Goal: Transaction & Acquisition: Purchase product/service

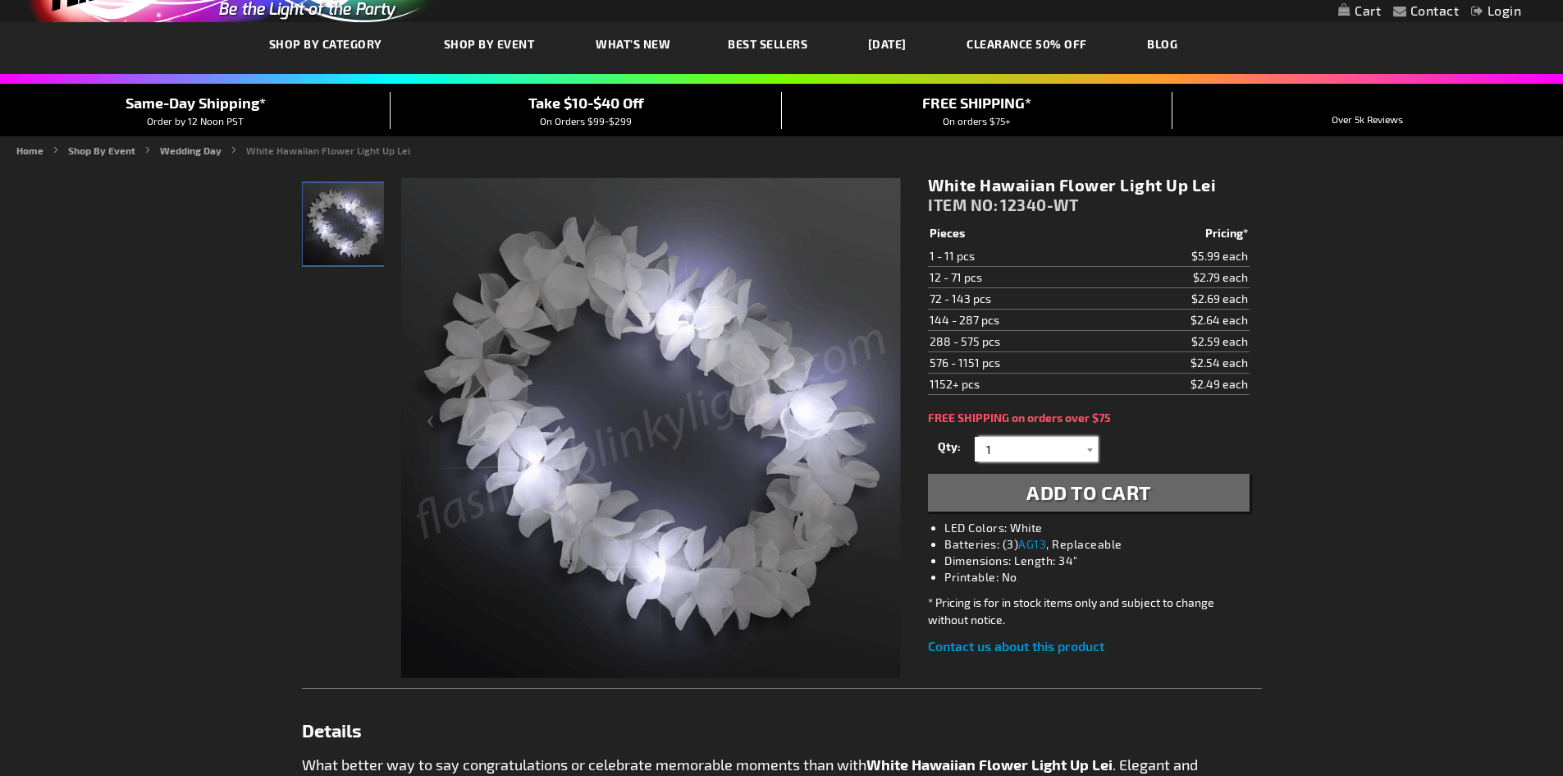
click at [1005, 444] on input "1" at bounding box center [1038, 449] width 119 height 25
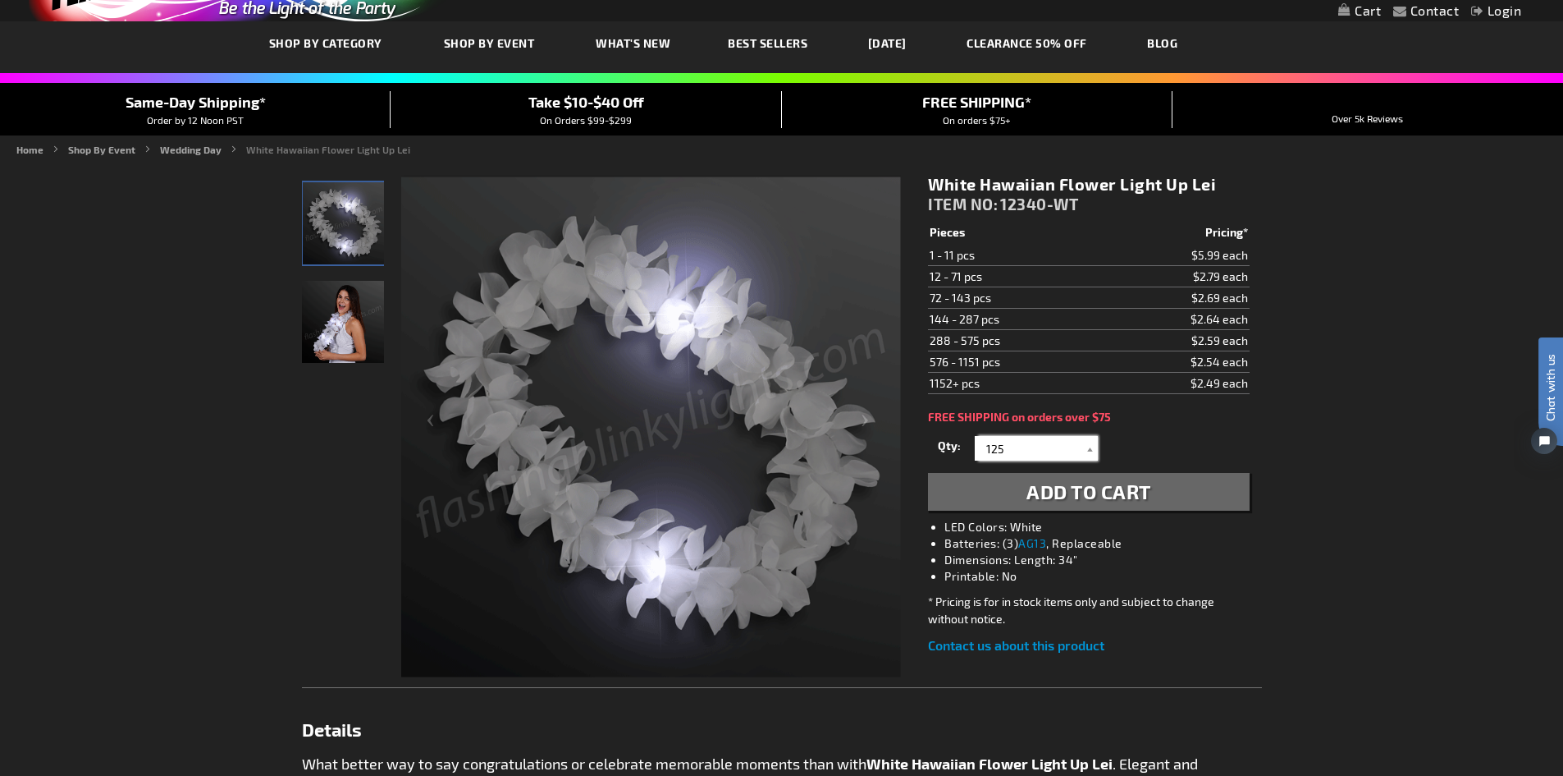
type input "125"
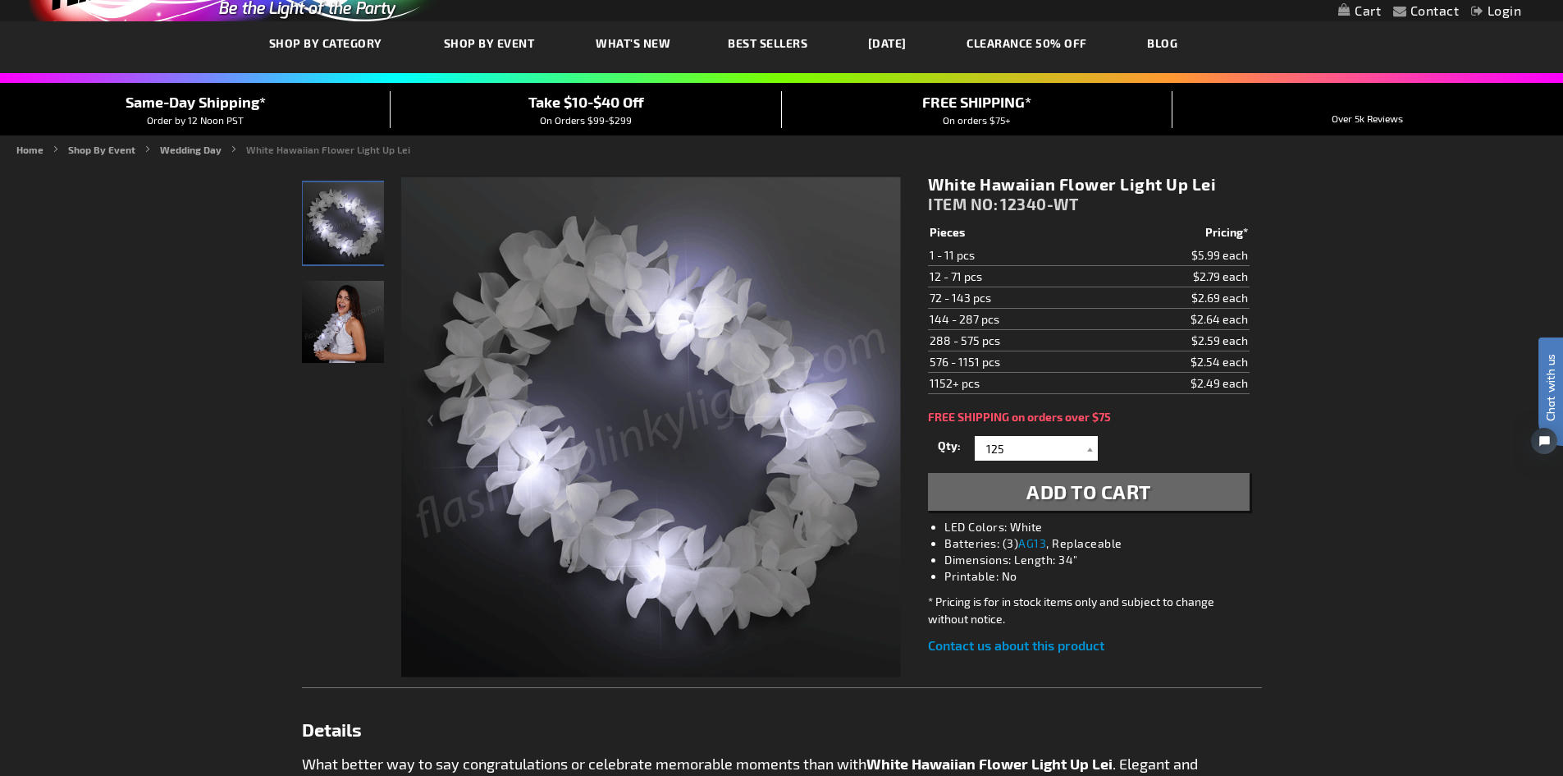
click at [1132, 483] on span "Add to Cart" at bounding box center [1089, 491] width 125 height 24
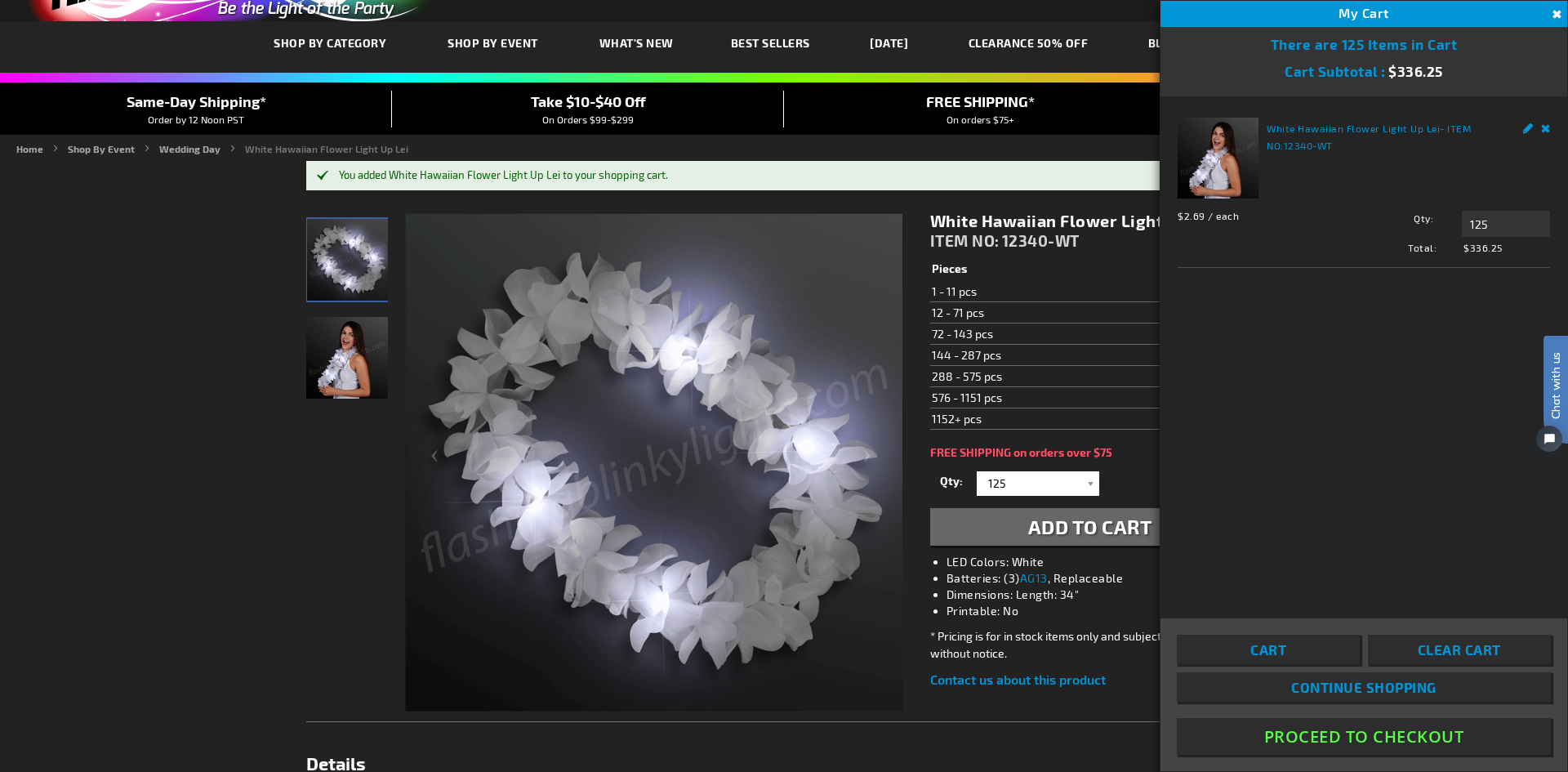
click at [1555, 11] on button "Close" at bounding box center [1555, 15] width 18 height 18
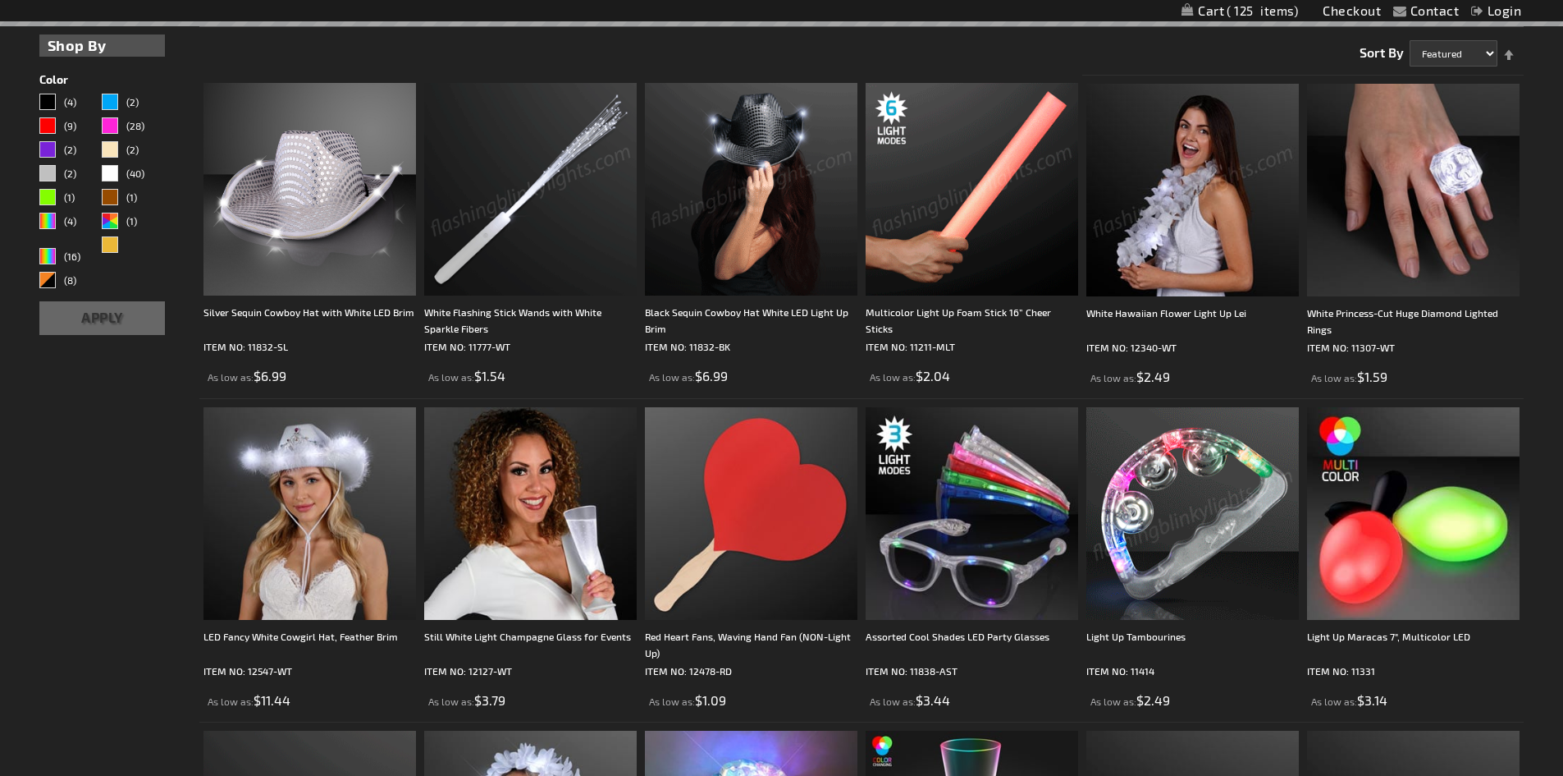
click at [1174, 459] on img at bounding box center [1193, 513] width 213 height 213
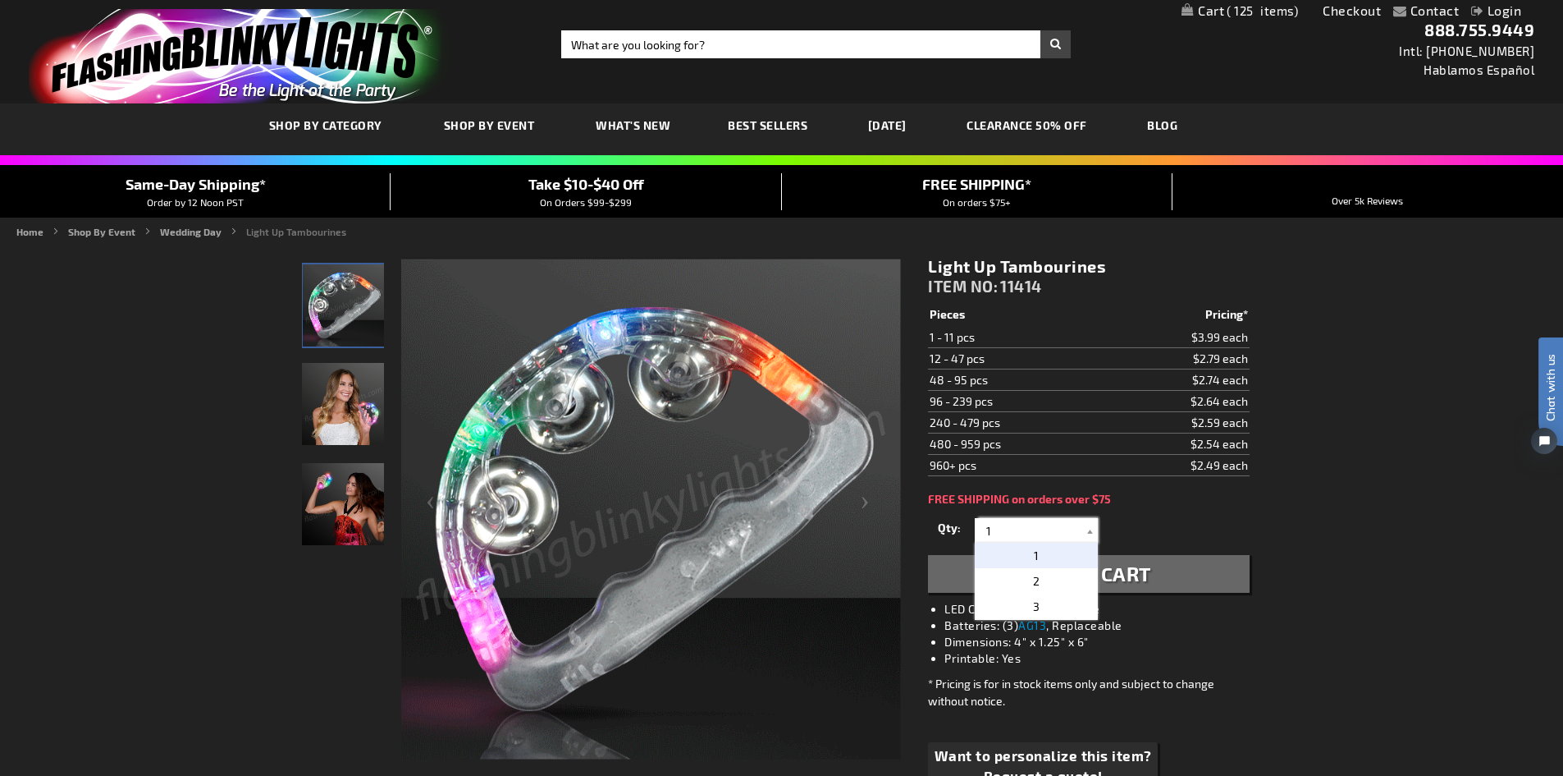
click at [1003, 527] on input "1" at bounding box center [1038, 530] width 119 height 25
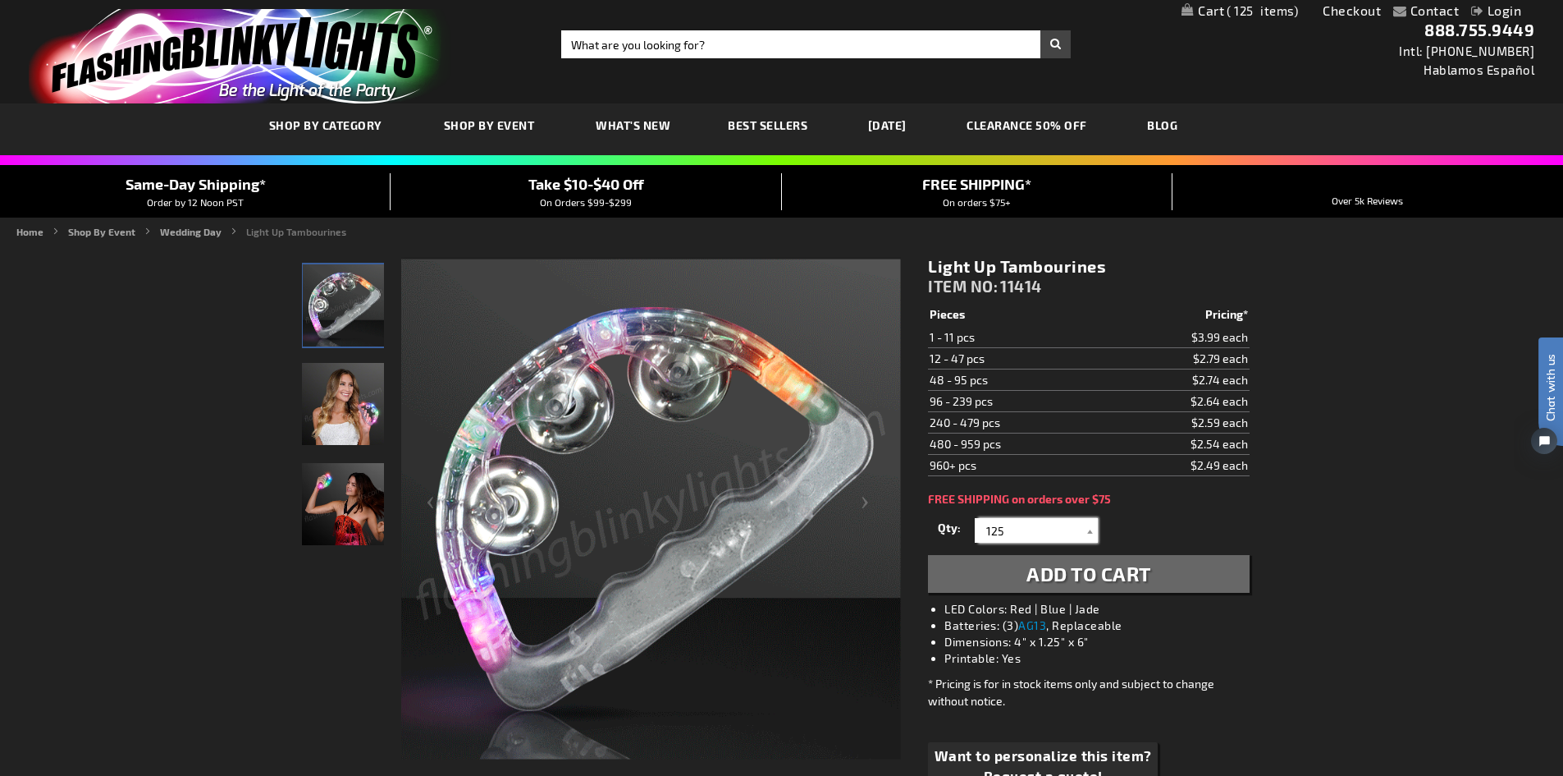
type input "125"
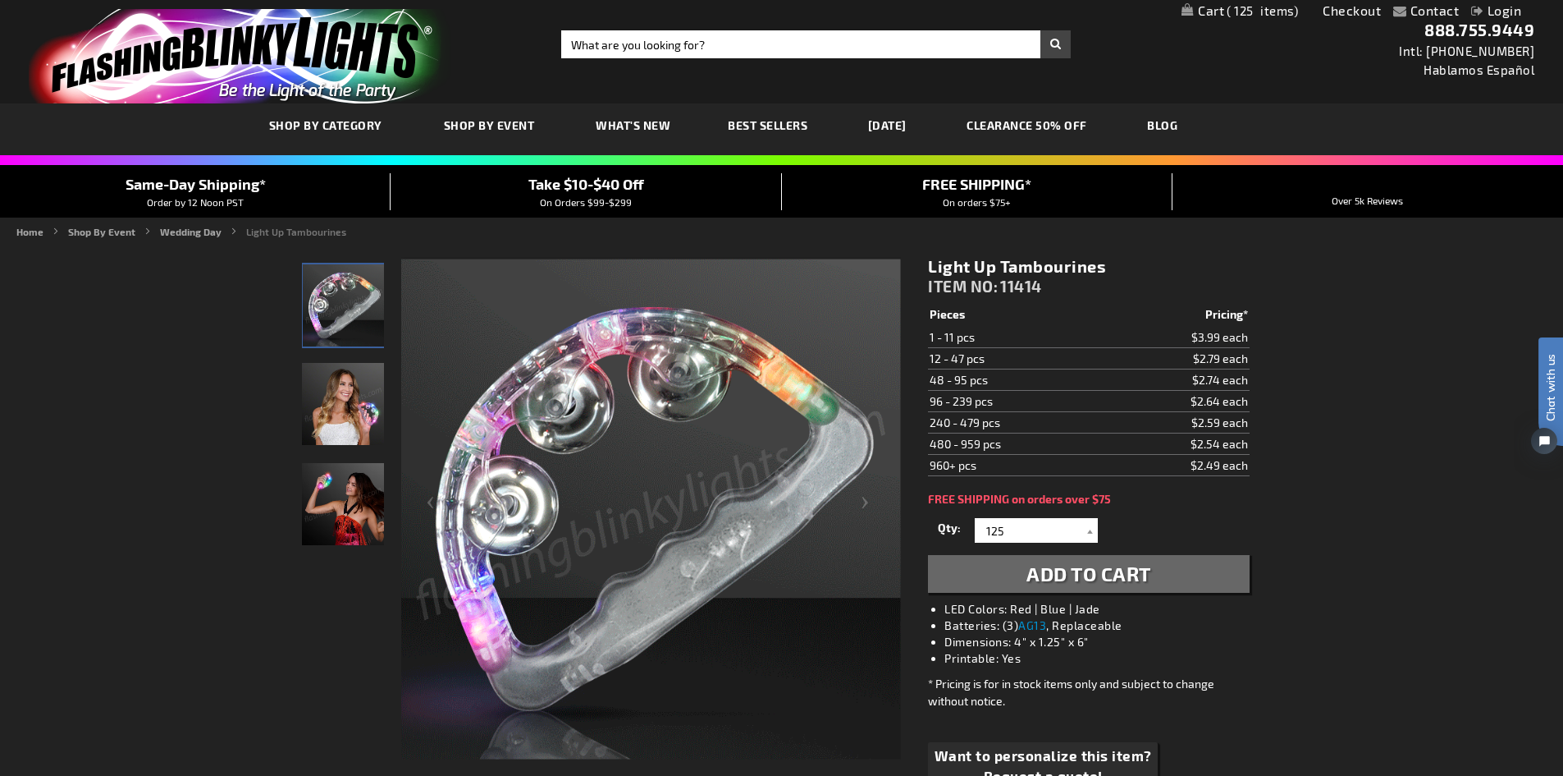
click at [1154, 587] on button "Add to Cart" at bounding box center [1088, 574] width 321 height 38
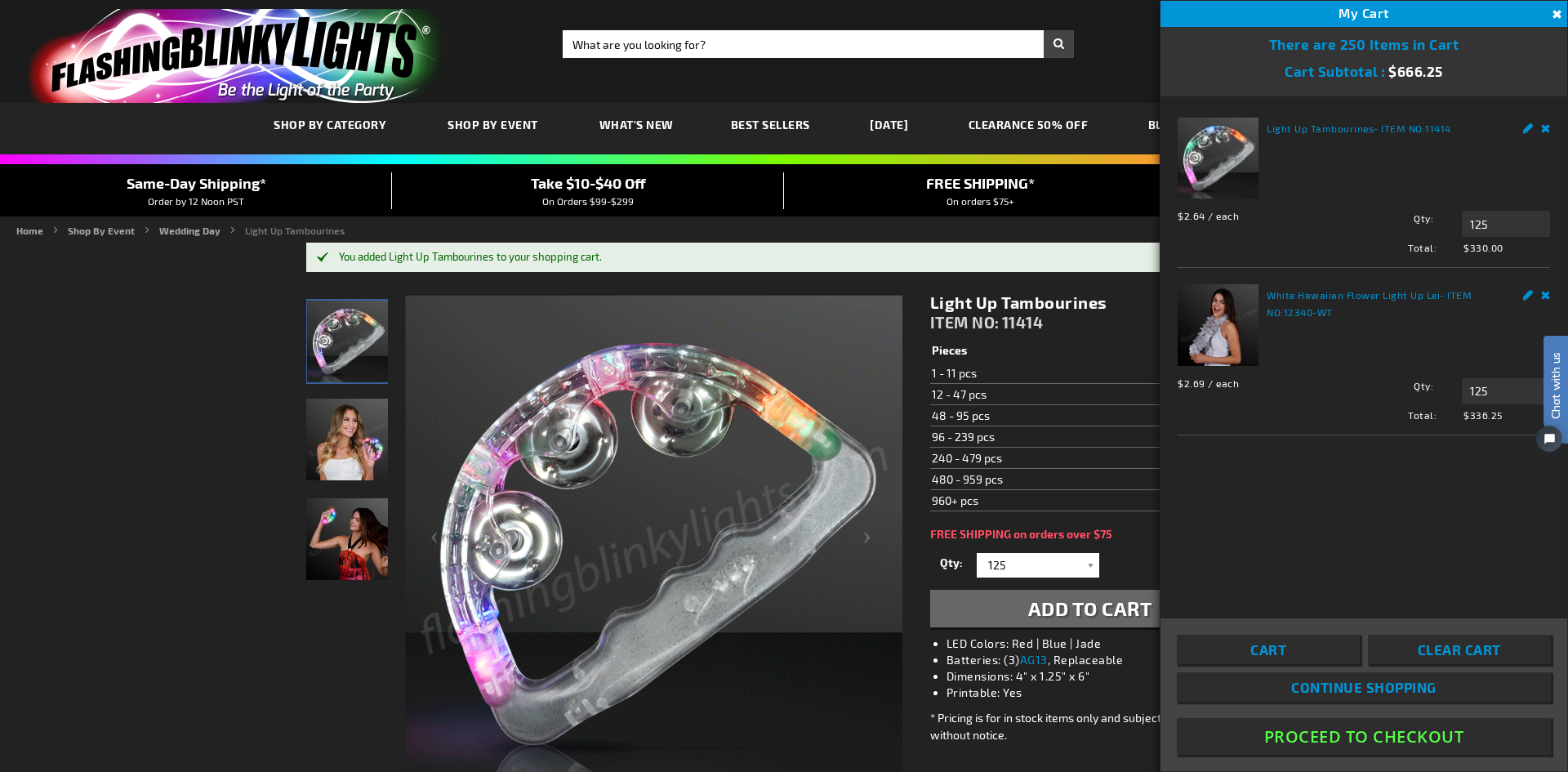
click at [1329, 727] on button "Proceed To Checkout" at bounding box center [1364, 735] width 374 height 37
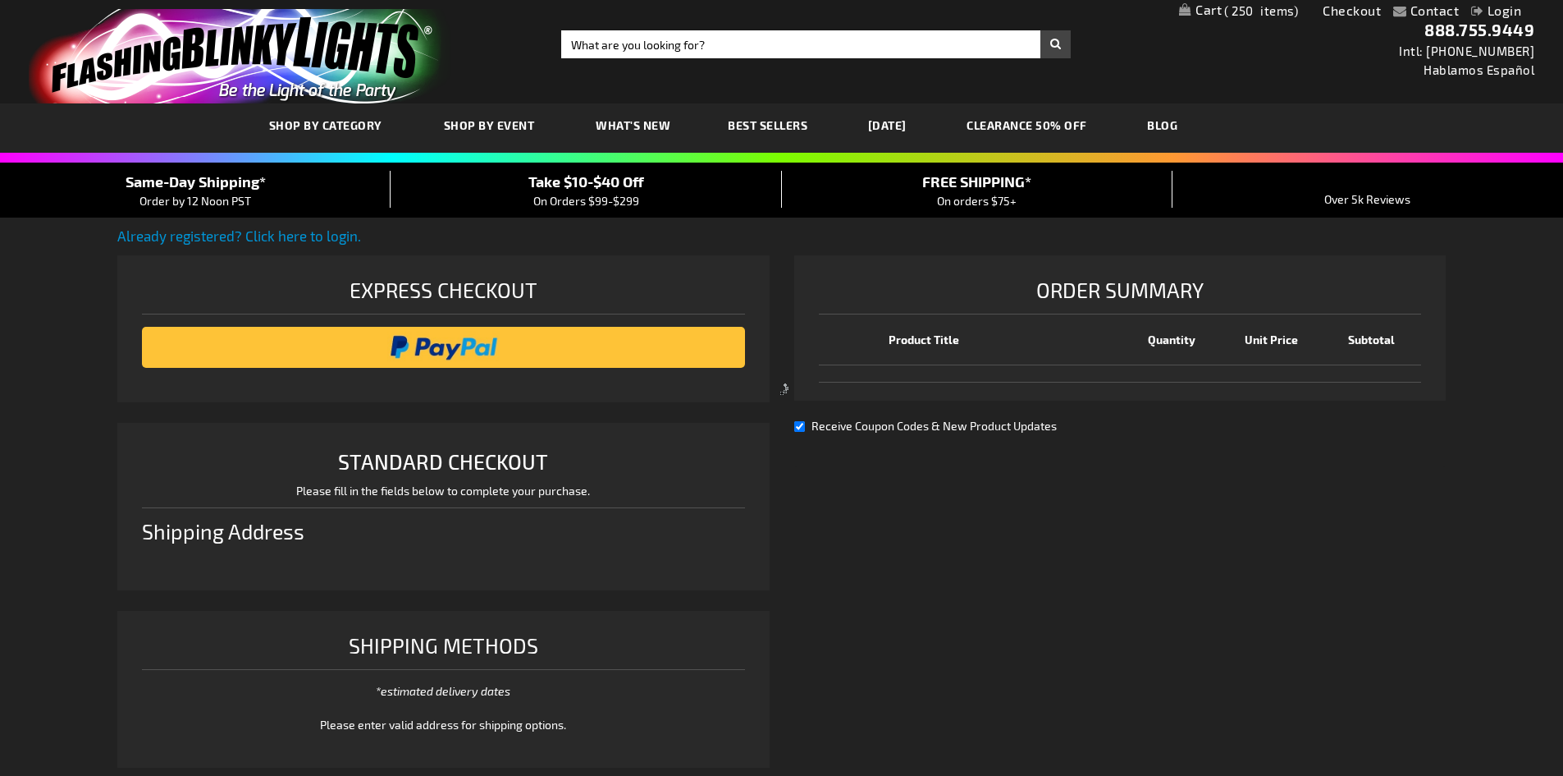
select select "US"
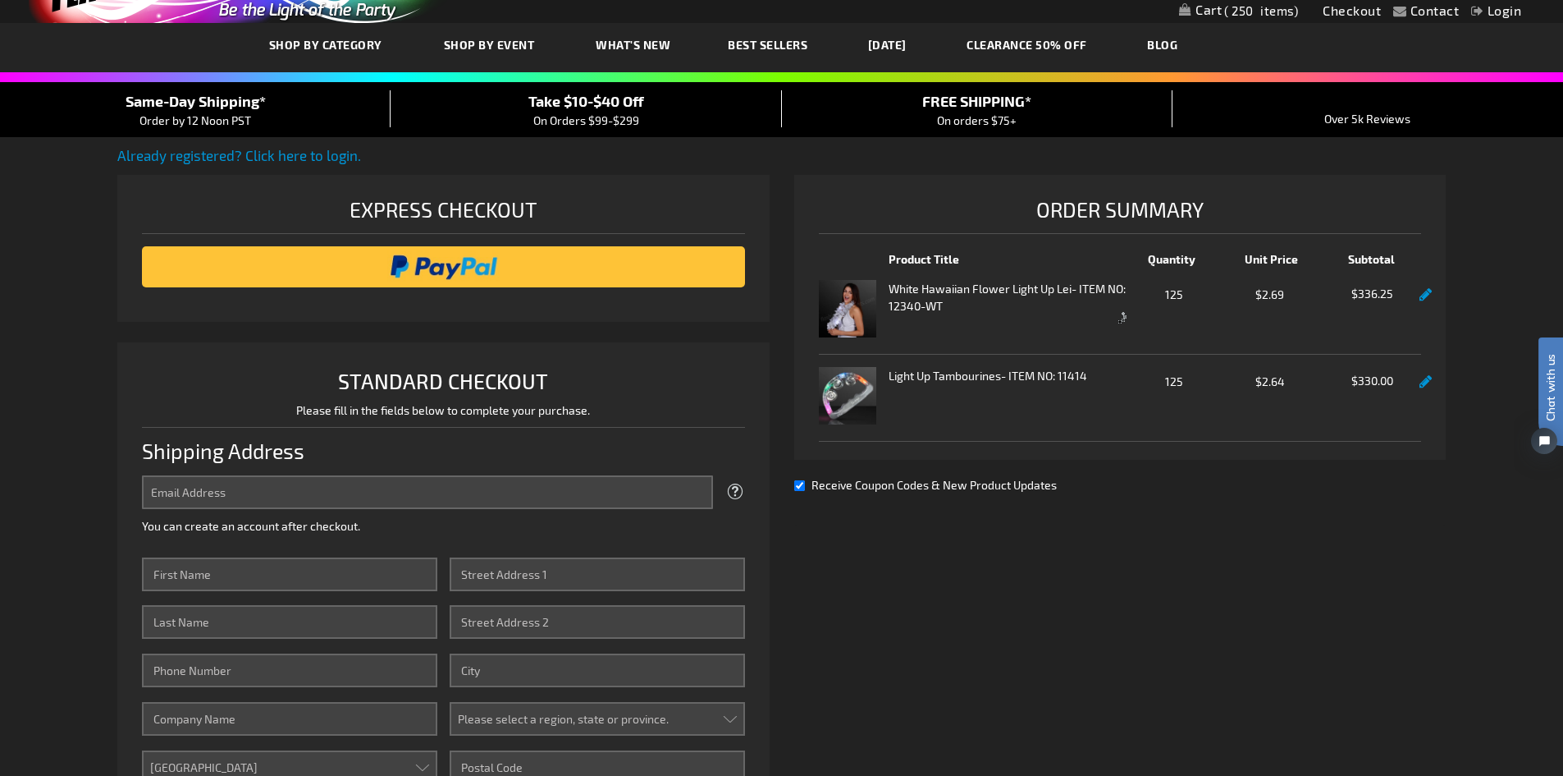
scroll to position [81, 0]
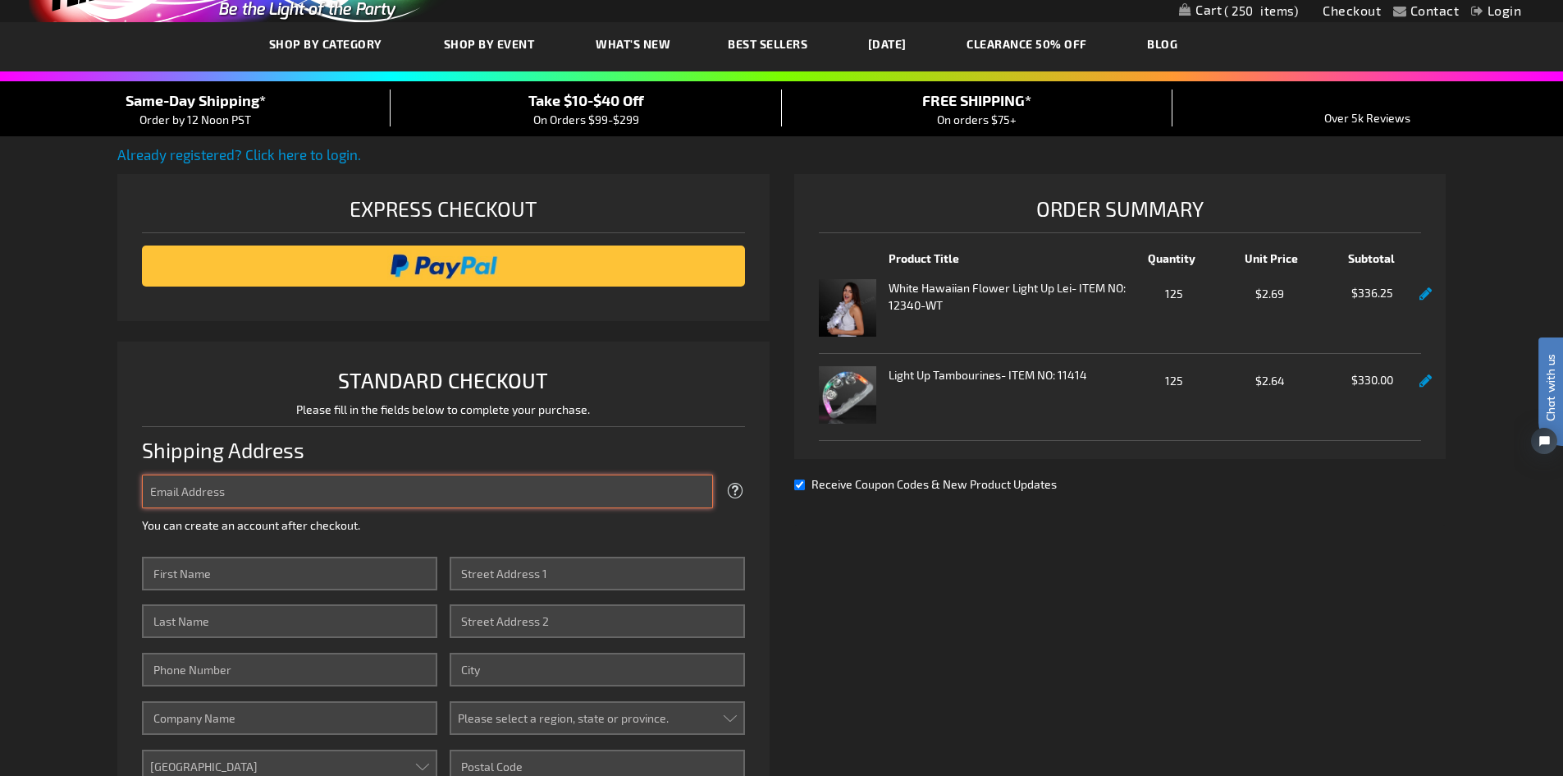
click at [291, 497] on input "Email Address" at bounding box center [427, 491] width 571 height 34
click at [238, 483] on input "Email Address" at bounding box center [427, 491] width 571 height 34
type input "[EMAIL_ADDRESS][DOMAIN_NAME]"
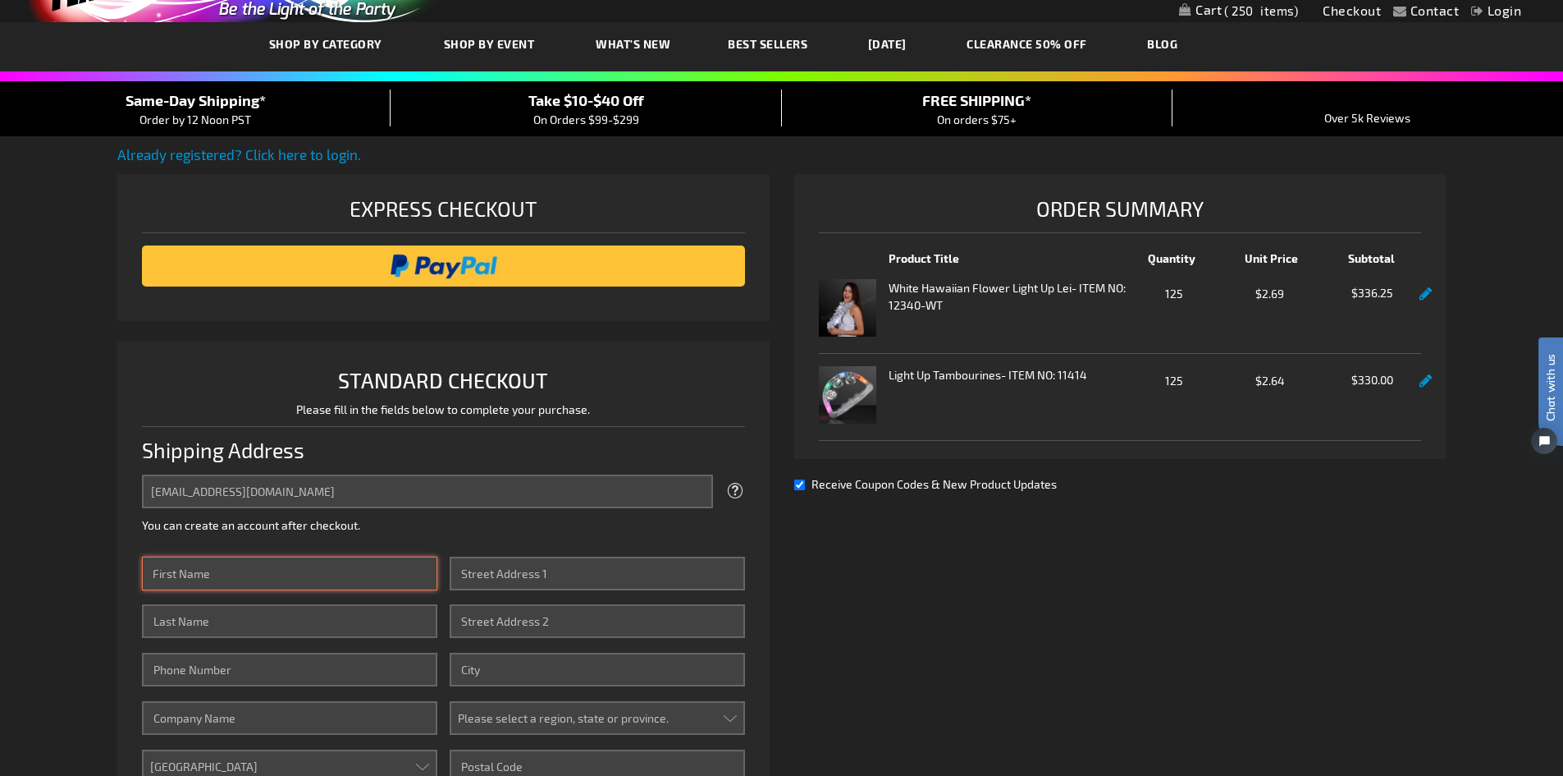
click at [233, 565] on input "First Name" at bounding box center [289, 573] width 295 height 34
click at [261, 571] on input "First Name" at bounding box center [289, 573] width 295 height 34
type input "Darby"
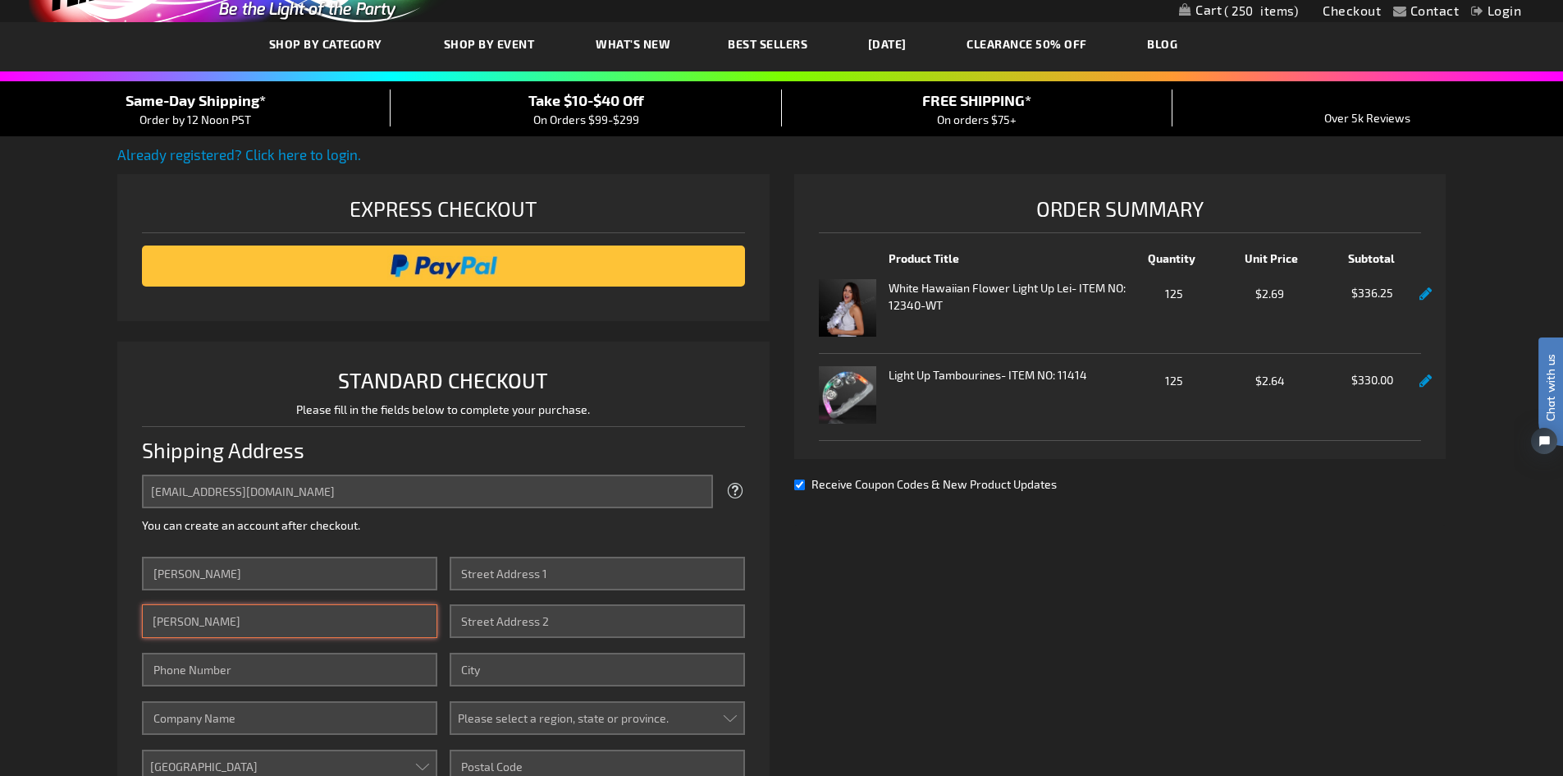
type input "Sorrels"
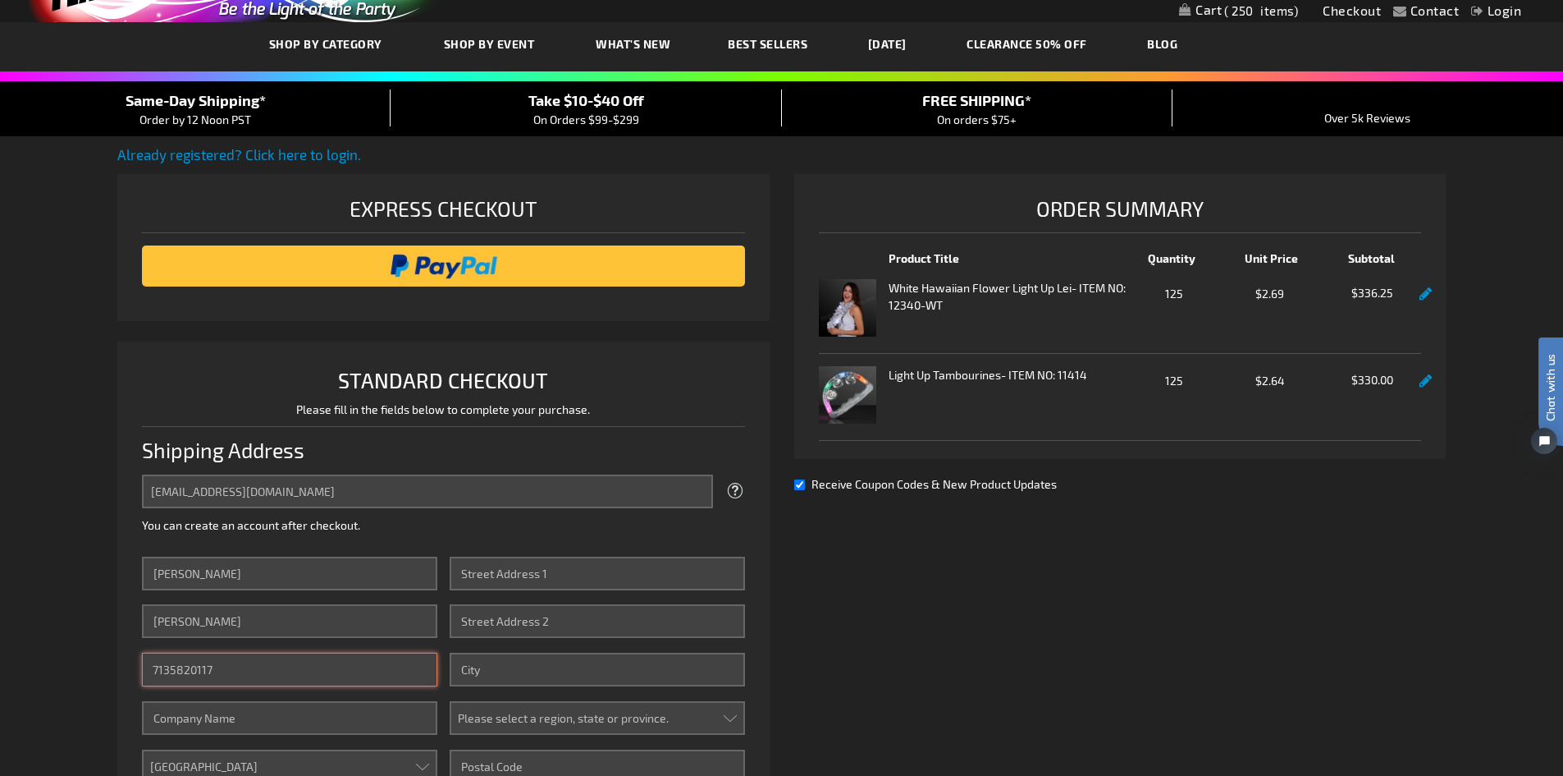
type input "7135820117"
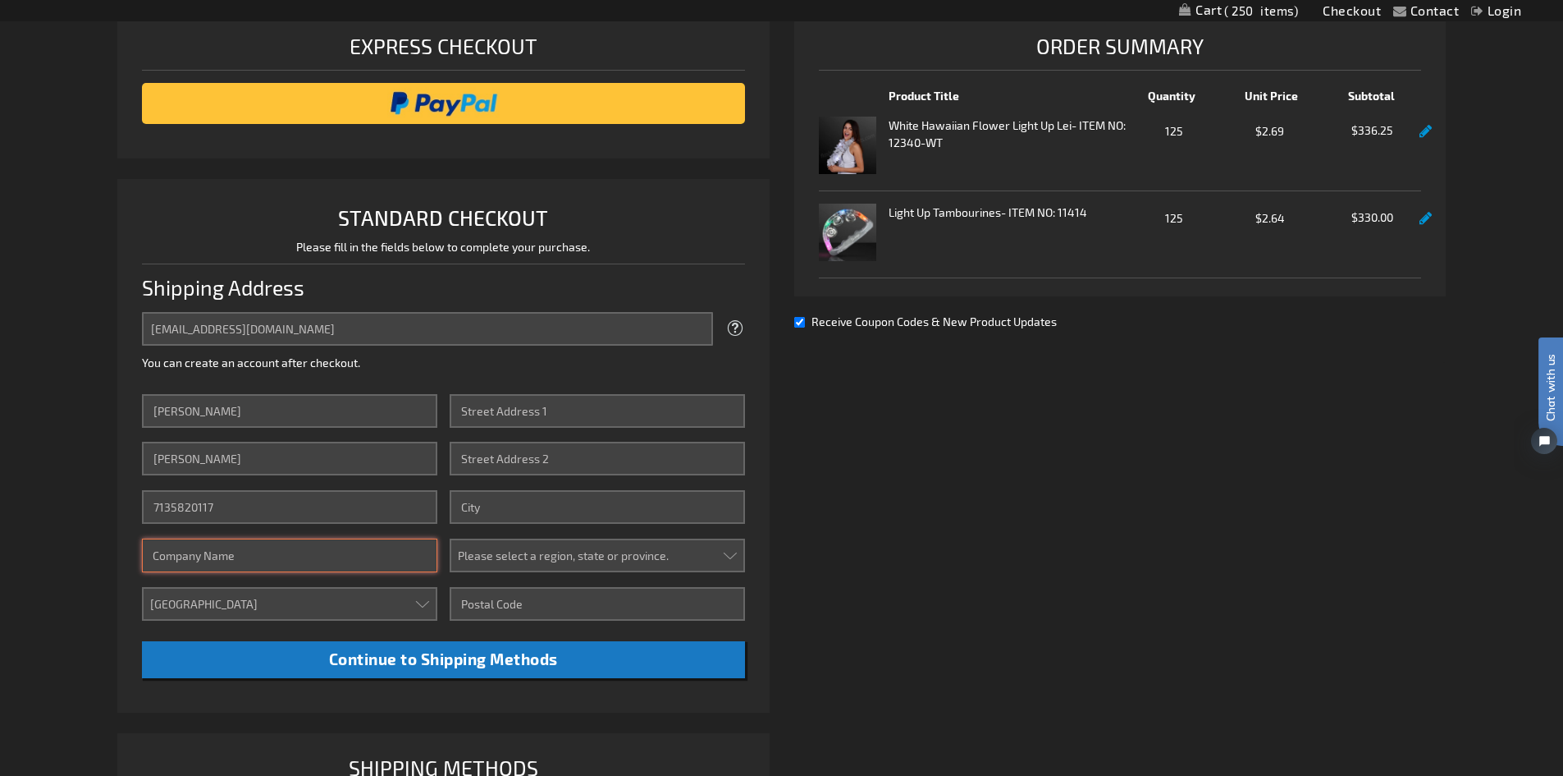
scroll to position [245, 0]
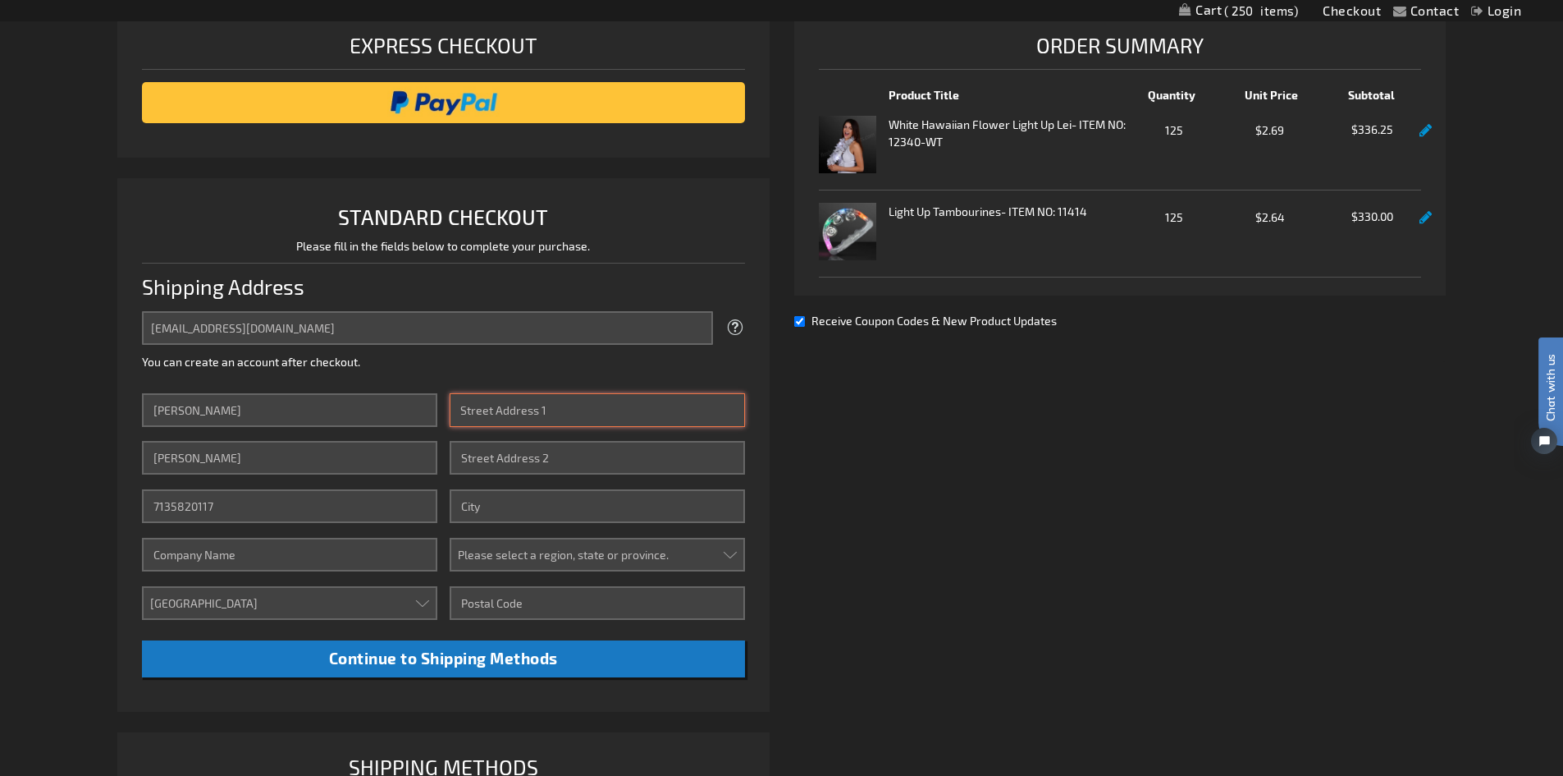
click at [502, 421] on input "Street Address: Line 1" at bounding box center [597, 410] width 295 height 34
click at [502, 400] on input "Street Address: Line 1" at bounding box center [597, 410] width 295 height 34
type input "2304 Arlington Street"
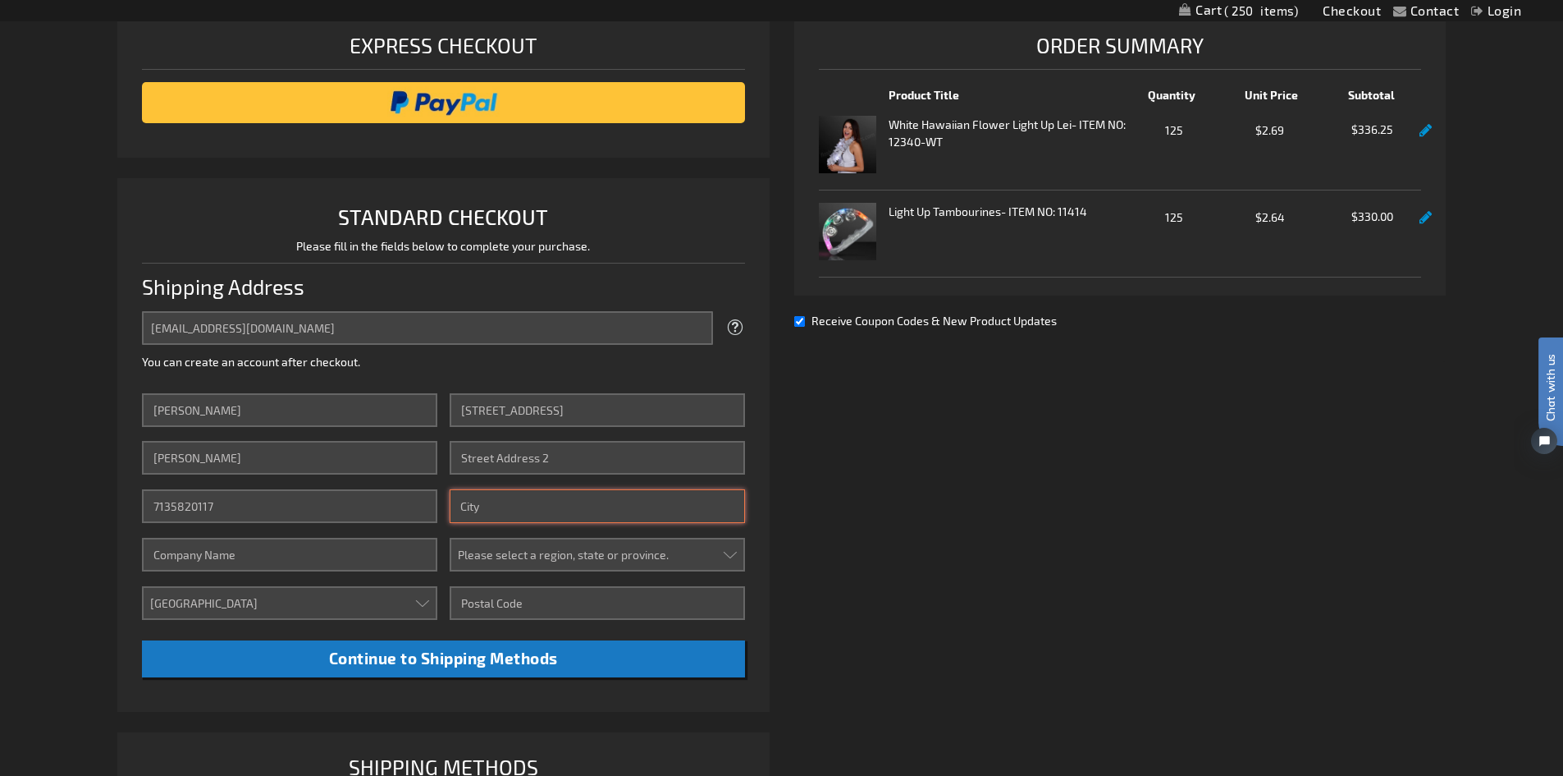
click at [544, 498] on input "City" at bounding box center [597, 506] width 295 height 34
type input "Houston"
select select "57"
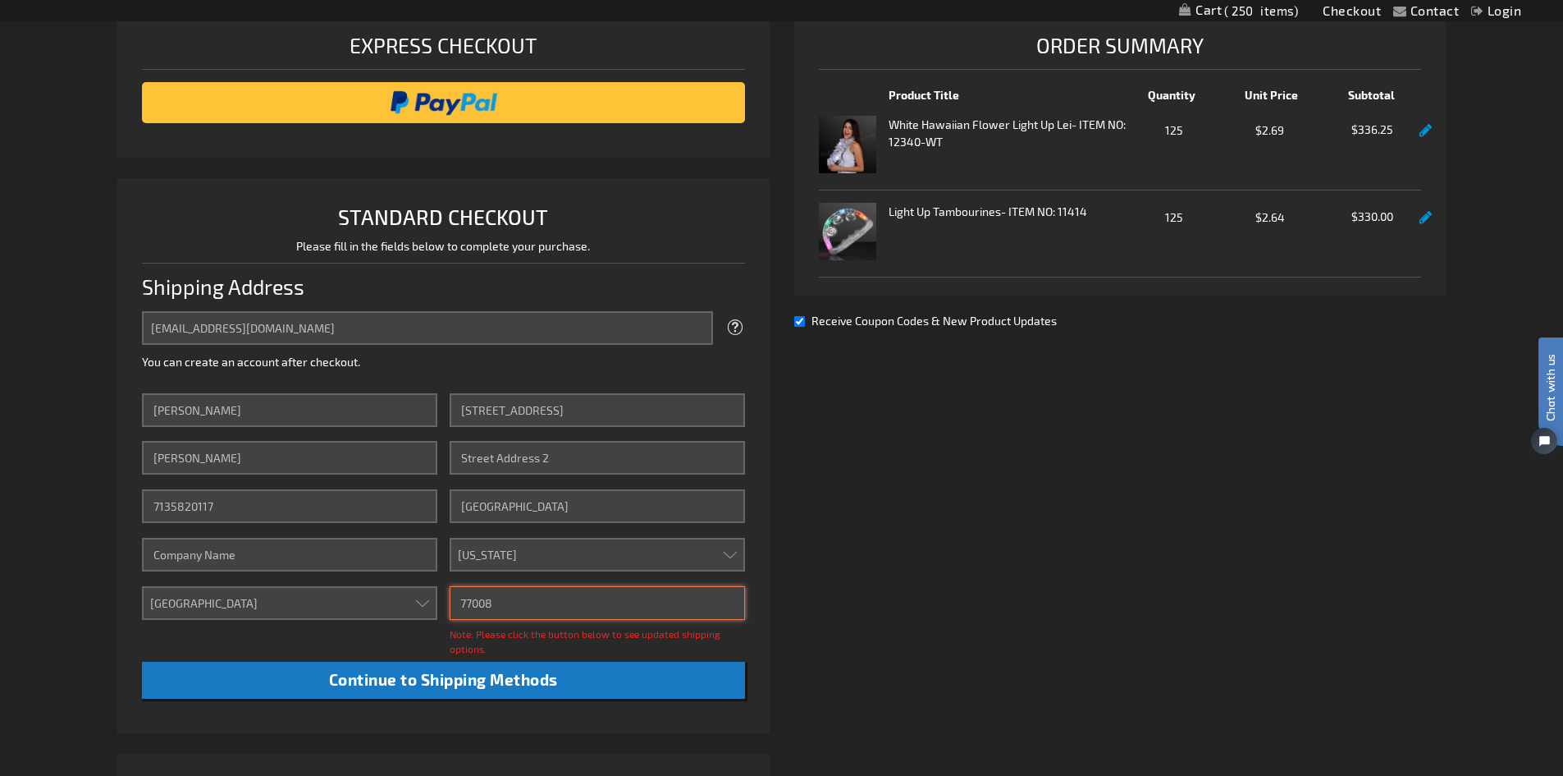
type input "77008"
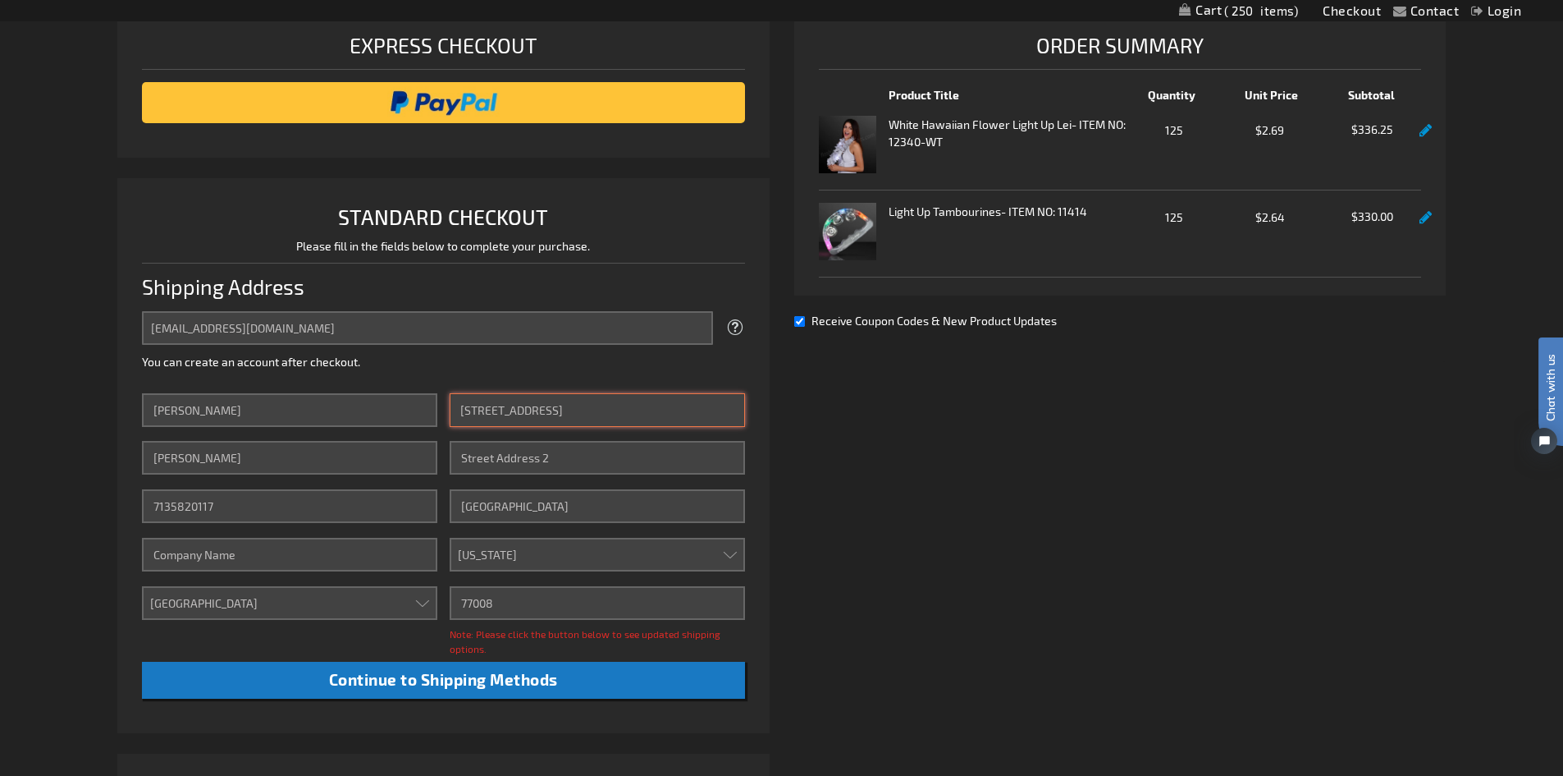
drag, startPoint x: 609, startPoint y: 413, endPoint x: 442, endPoint y: 409, distance: 166.7
click at [442, 409] on div "First Name Darby Last Name Sorrels Phone Number 7135820117 Company Country Arub…" at bounding box center [443, 545] width 603 height 305
click at [898, 576] on div "Already registered? Click here to login. Shipping Review & Payments Estimated T…" at bounding box center [781, 453] width 1329 height 945
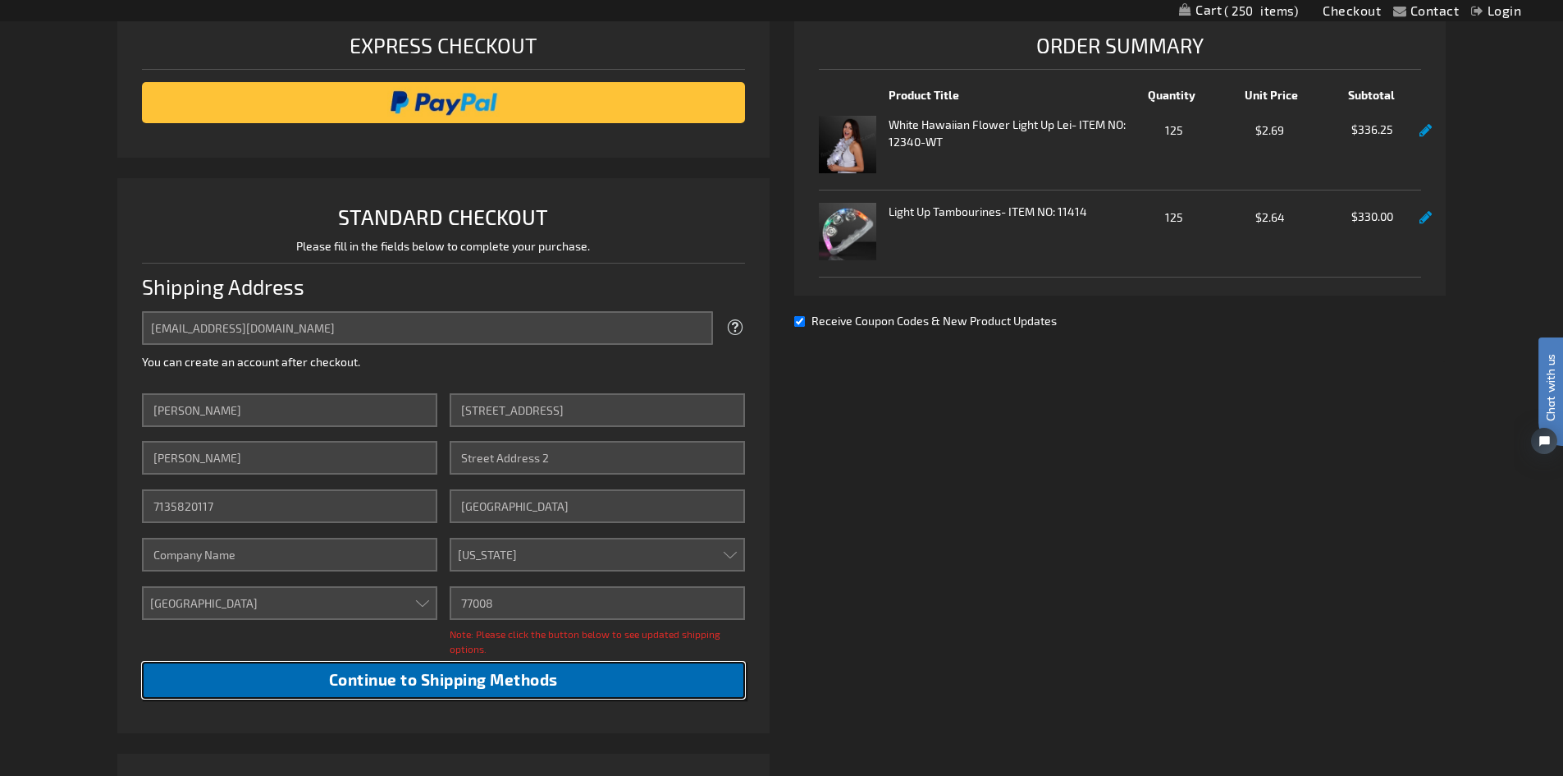
click at [523, 672] on span "Continue to Shipping Methods" at bounding box center [443, 679] width 229 height 19
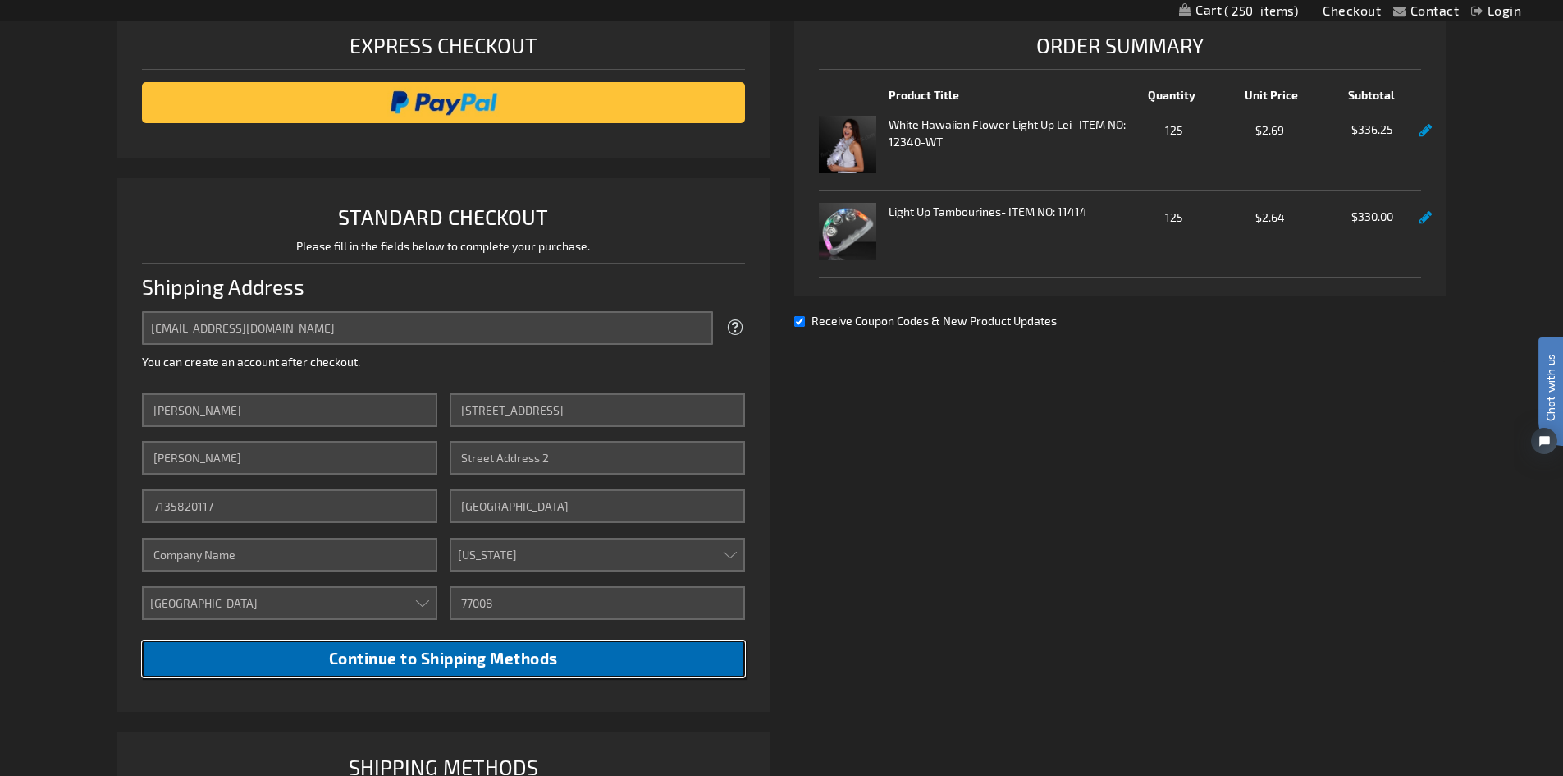
click at [508, 664] on span "Continue to Shipping Methods" at bounding box center [443, 657] width 229 height 19
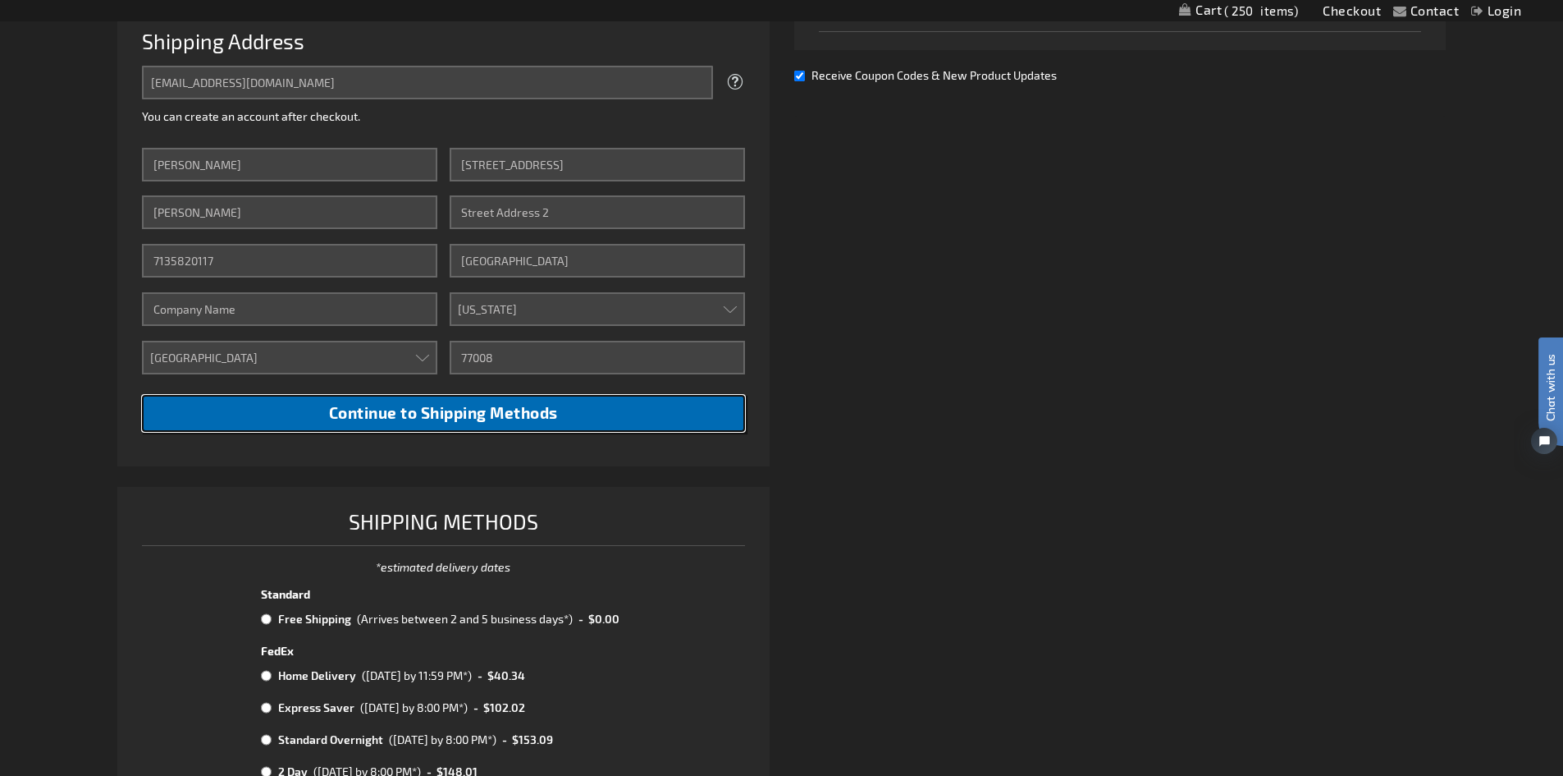
scroll to position [491, 0]
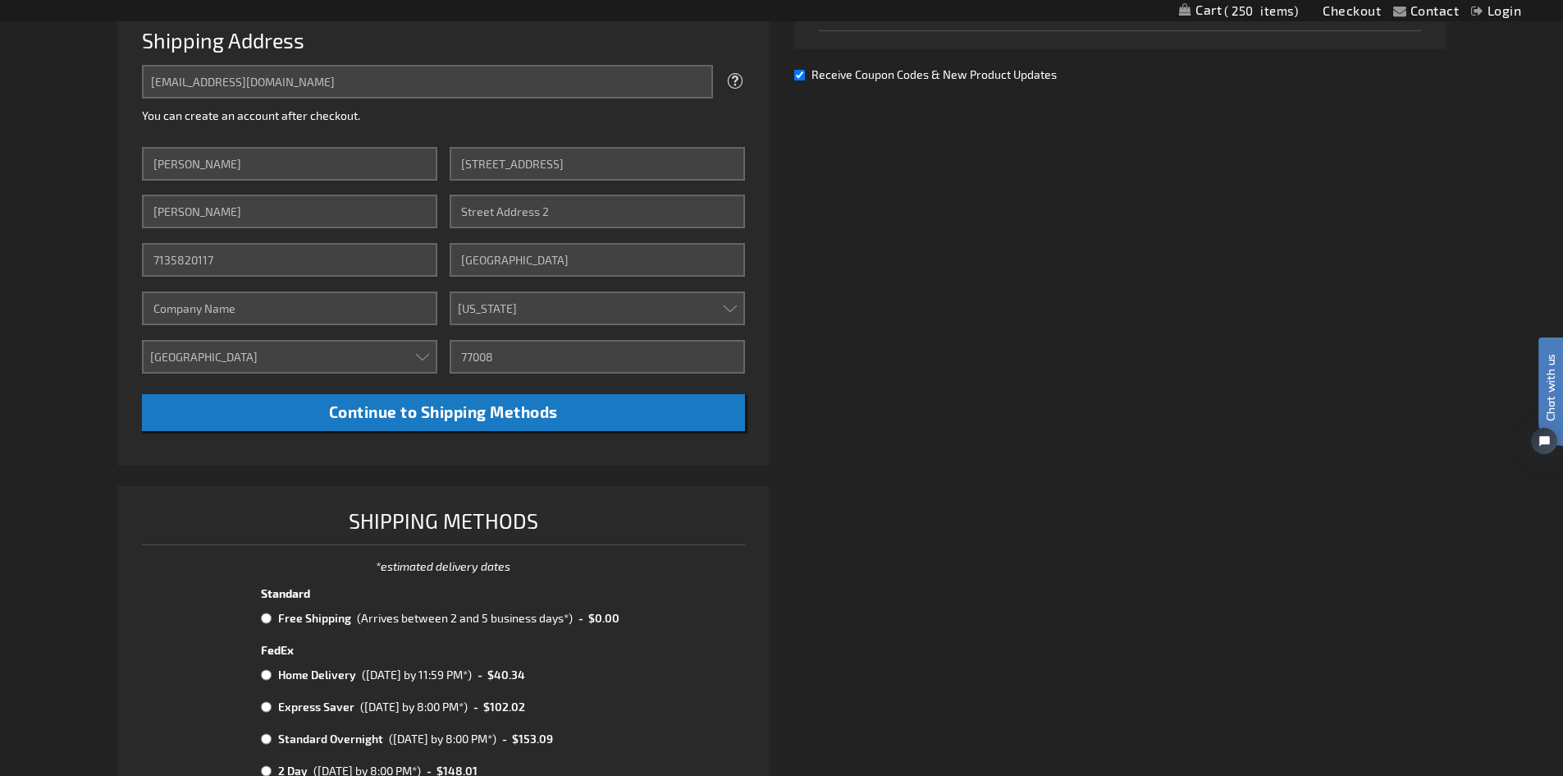
click at [299, 629] on tbody "Standard Free Shipping (Arrives between 2 and 5 business days*) - $0.00 FedEx H…" at bounding box center [443, 703] width 369 height 241
click at [266, 620] on input "radio" at bounding box center [266, 617] width 11 height 13
radio input "true"
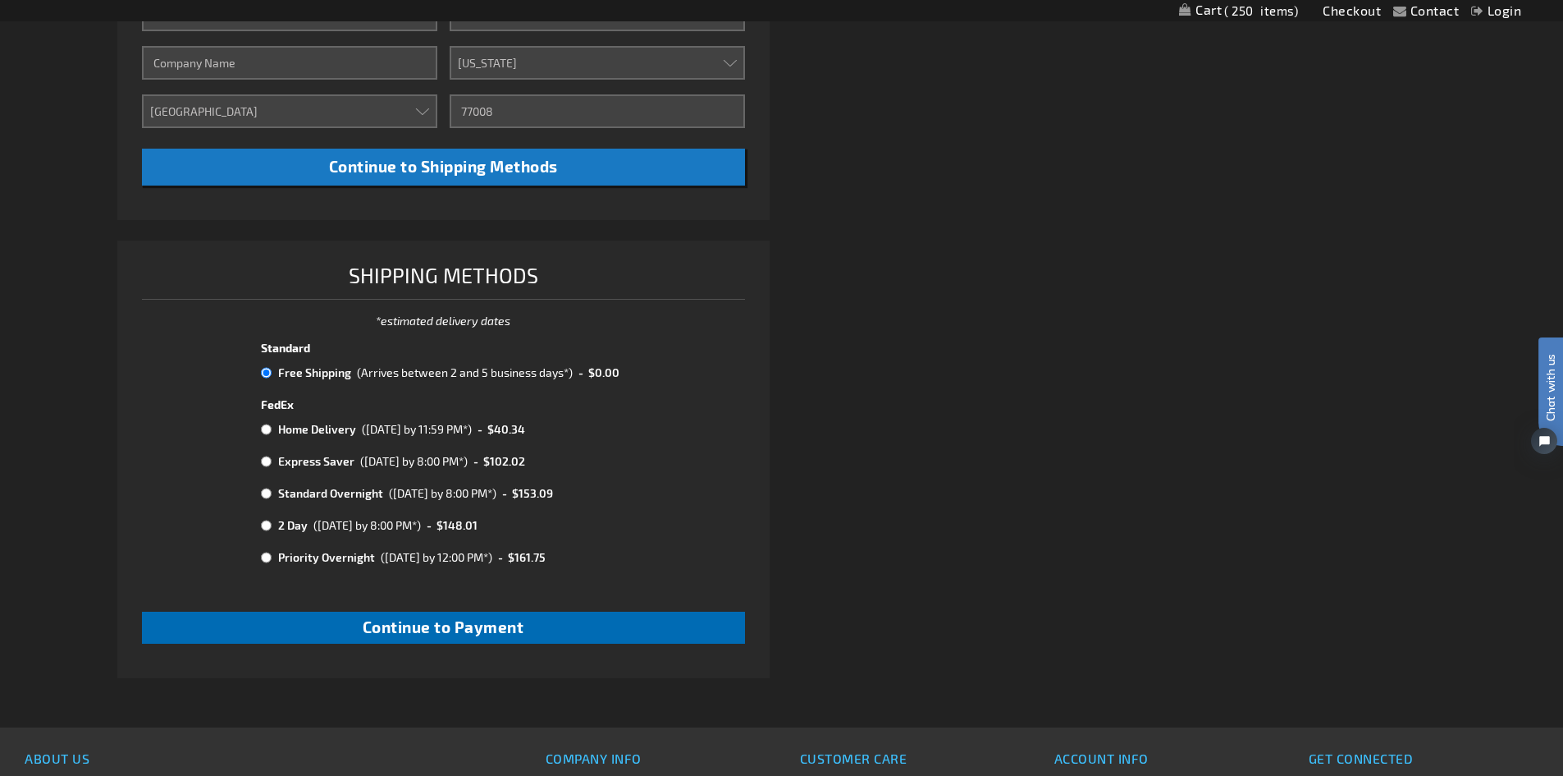
scroll to position [737, 0]
click at [390, 635] on span "Continue to Payment" at bounding box center [444, 625] width 162 height 19
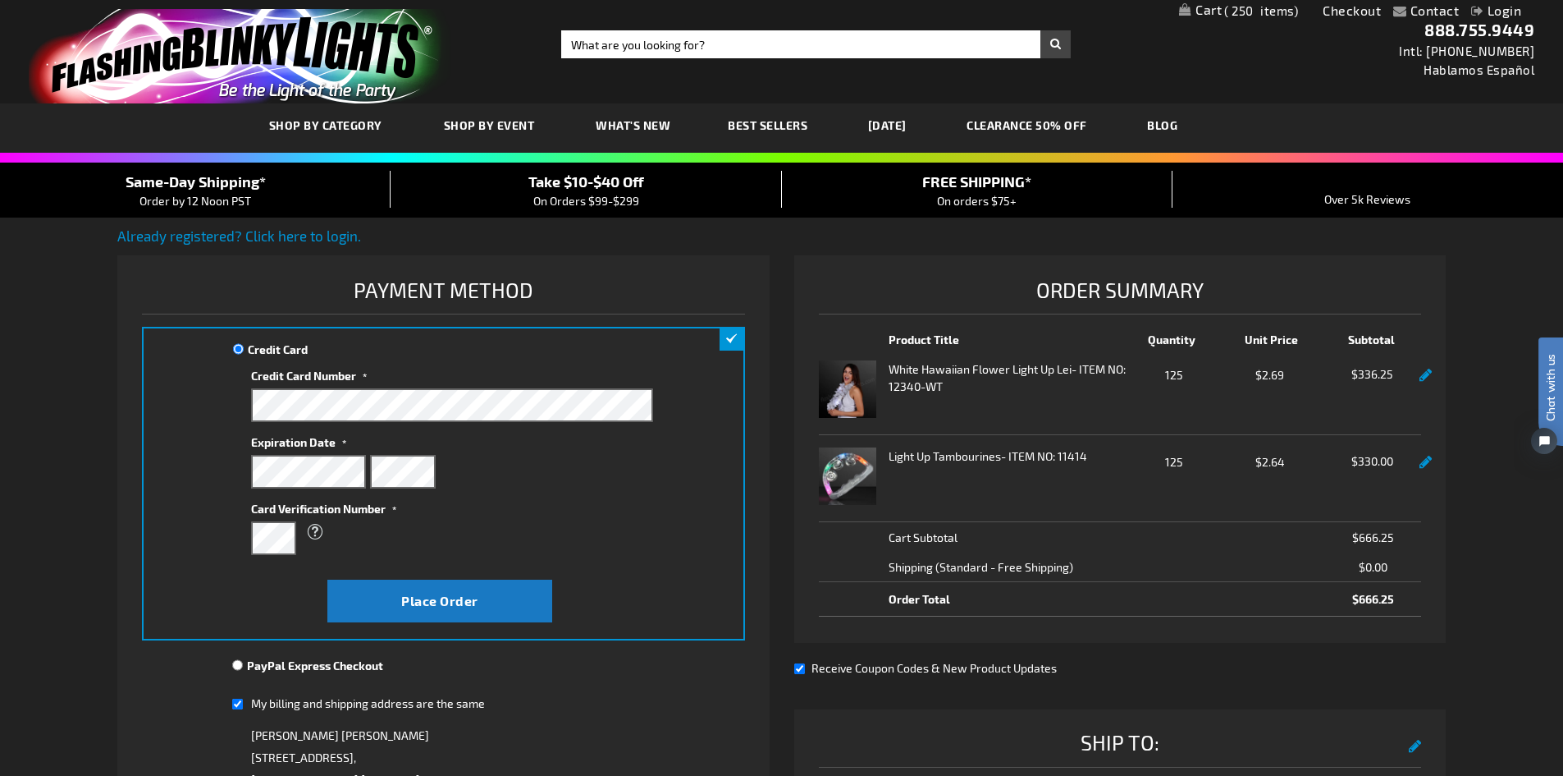
click at [500, 550] on div "What is this?" at bounding box center [451, 538] width 401 height 34
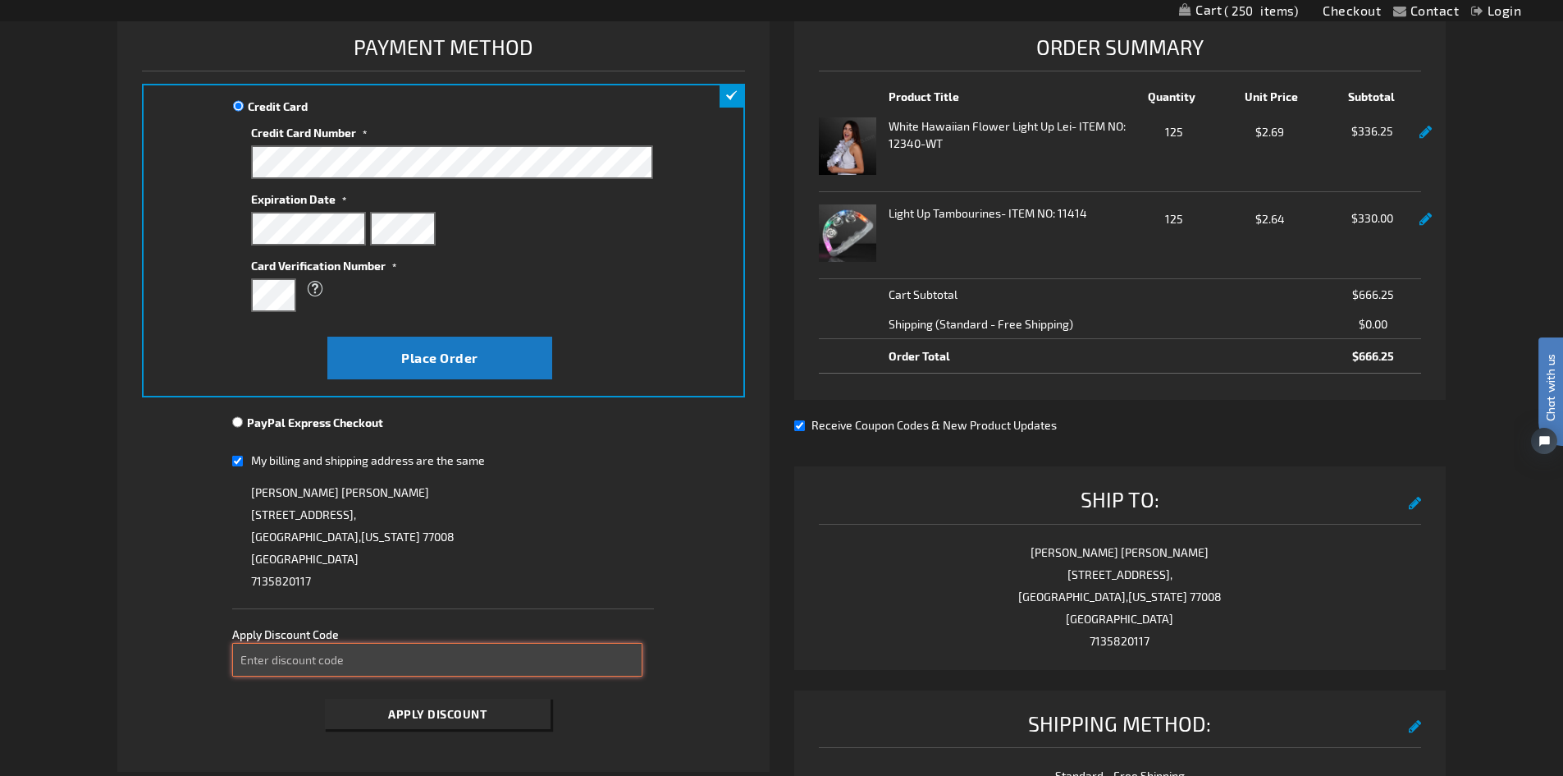
click at [364, 667] on input "Enter discount code" at bounding box center [437, 660] width 410 height 34
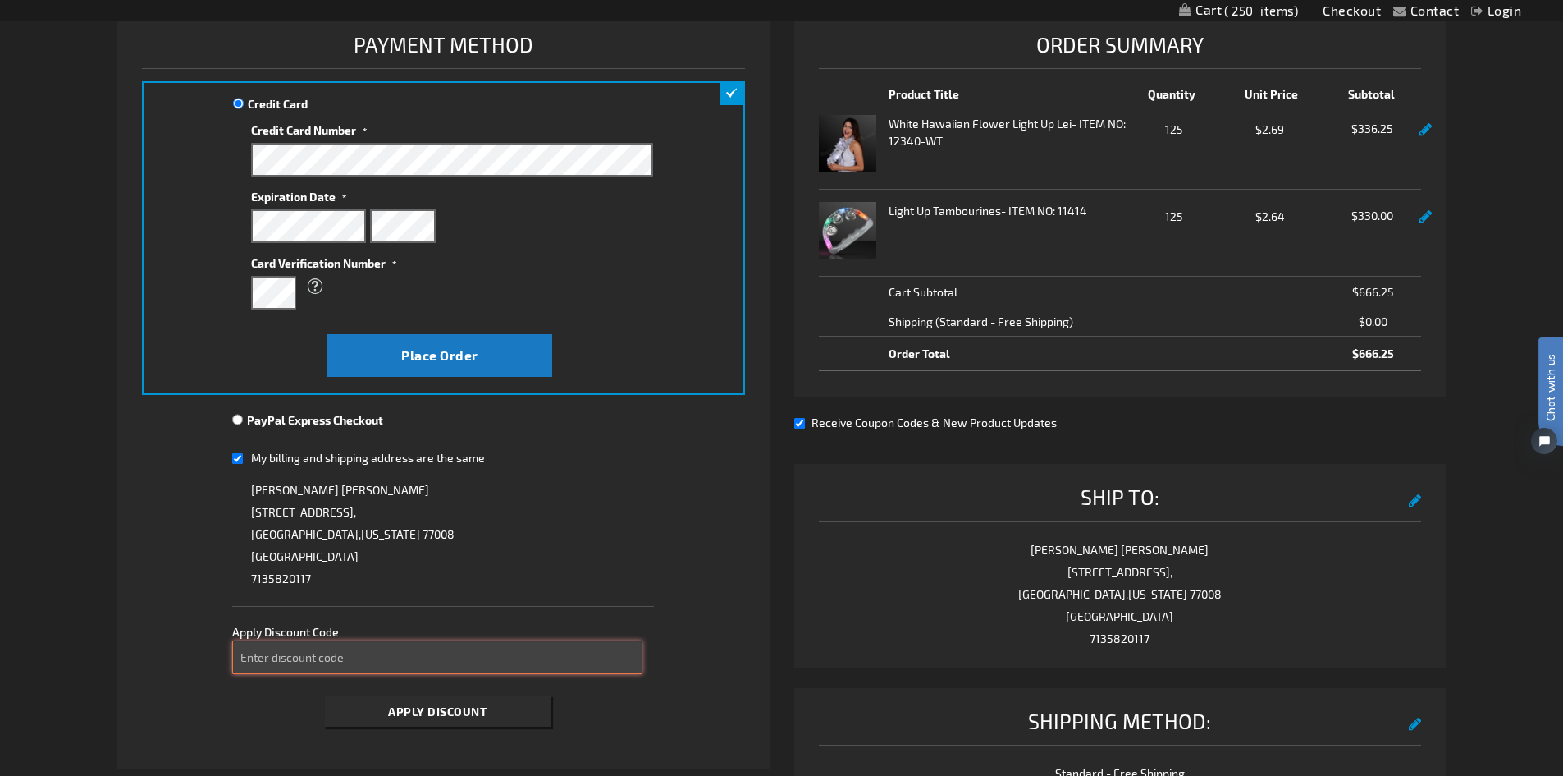
scroll to position [246, 0]
type input "7XVR6H2MDE"
click at [414, 707] on span "Apply Discount" at bounding box center [437, 710] width 98 height 14
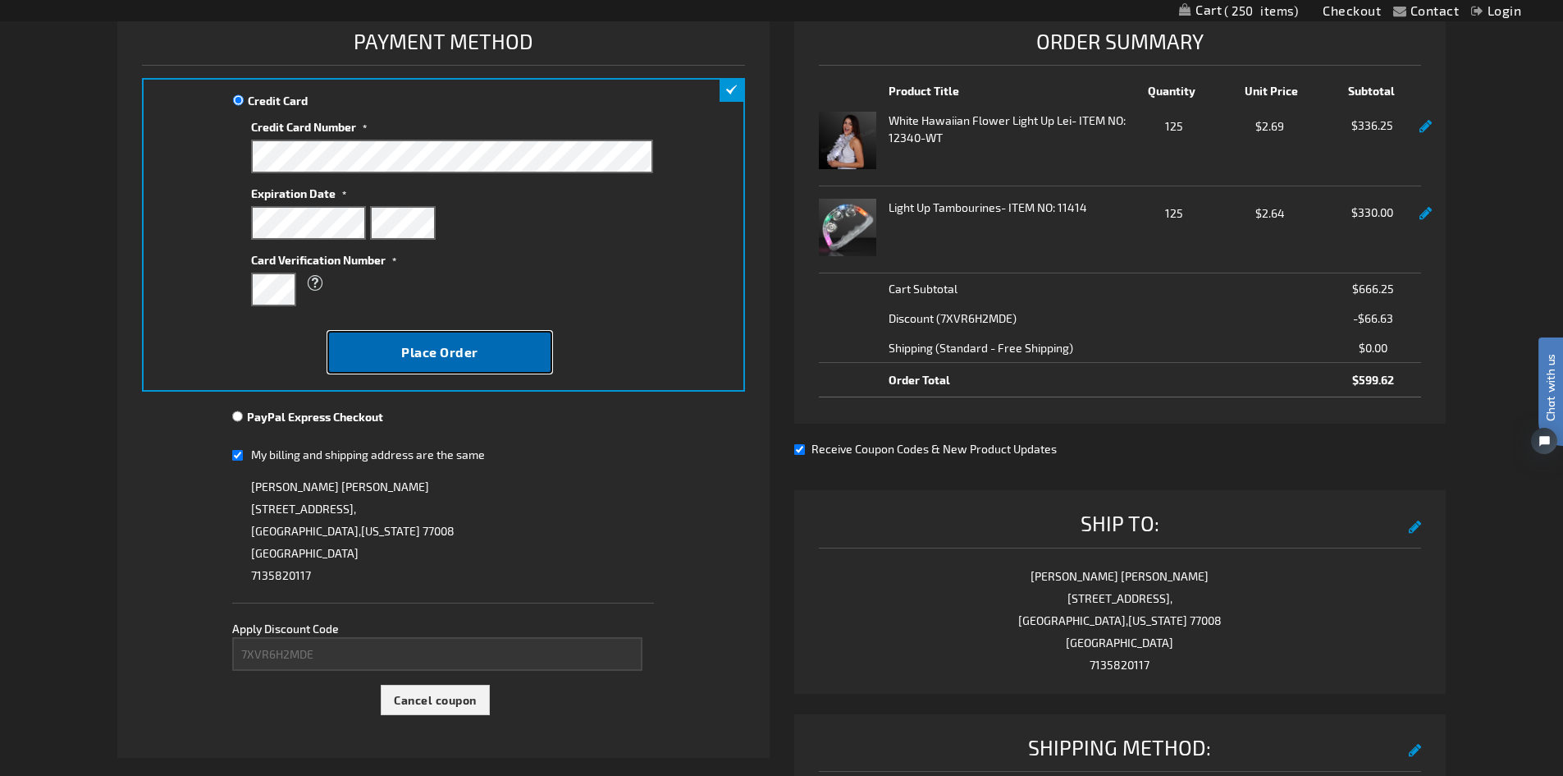
scroll to position [247, 0]
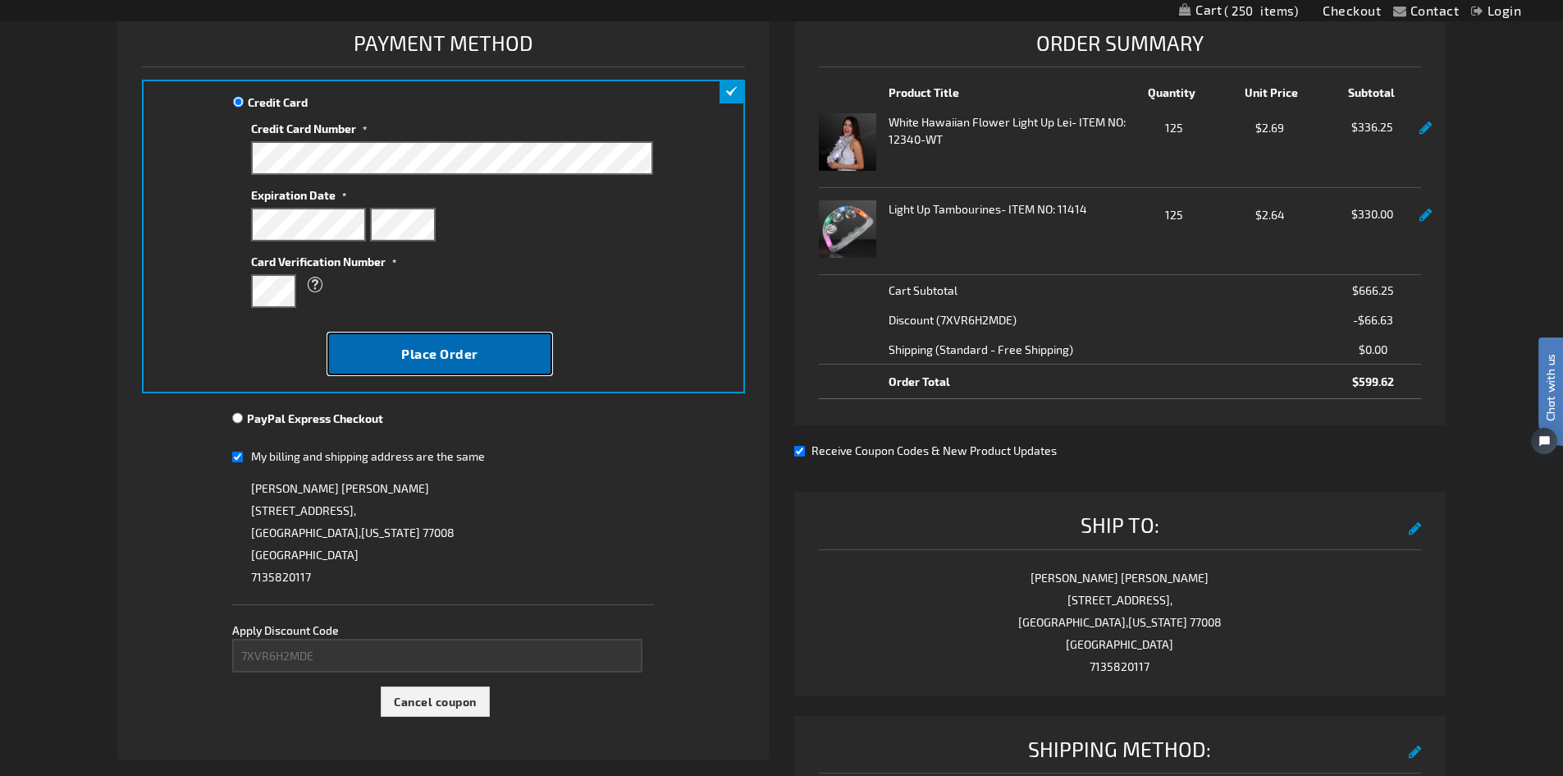
click at [497, 356] on button "Place Order" at bounding box center [439, 353] width 225 height 43
